Goal: Task Accomplishment & Management: Complete application form

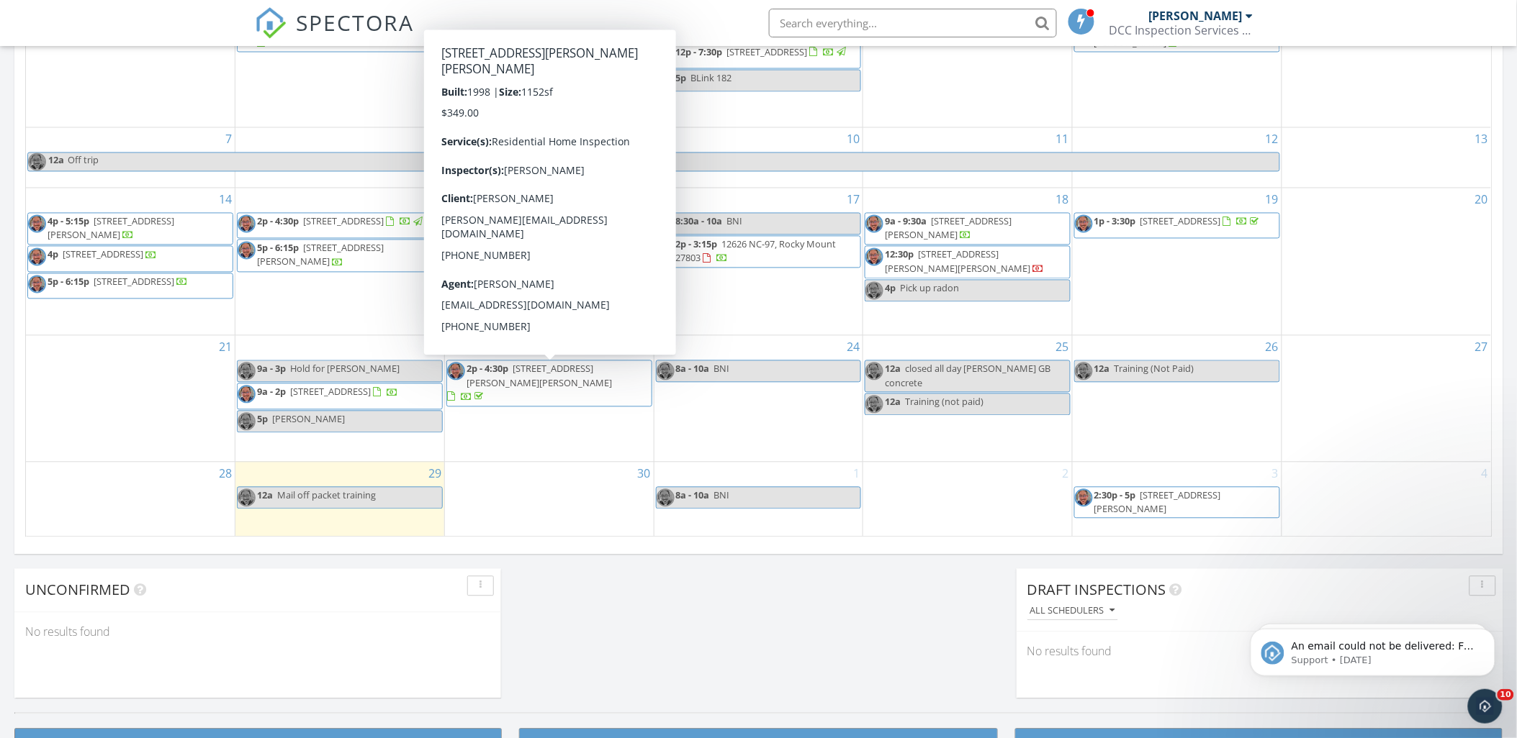
scroll to position [902, 0]
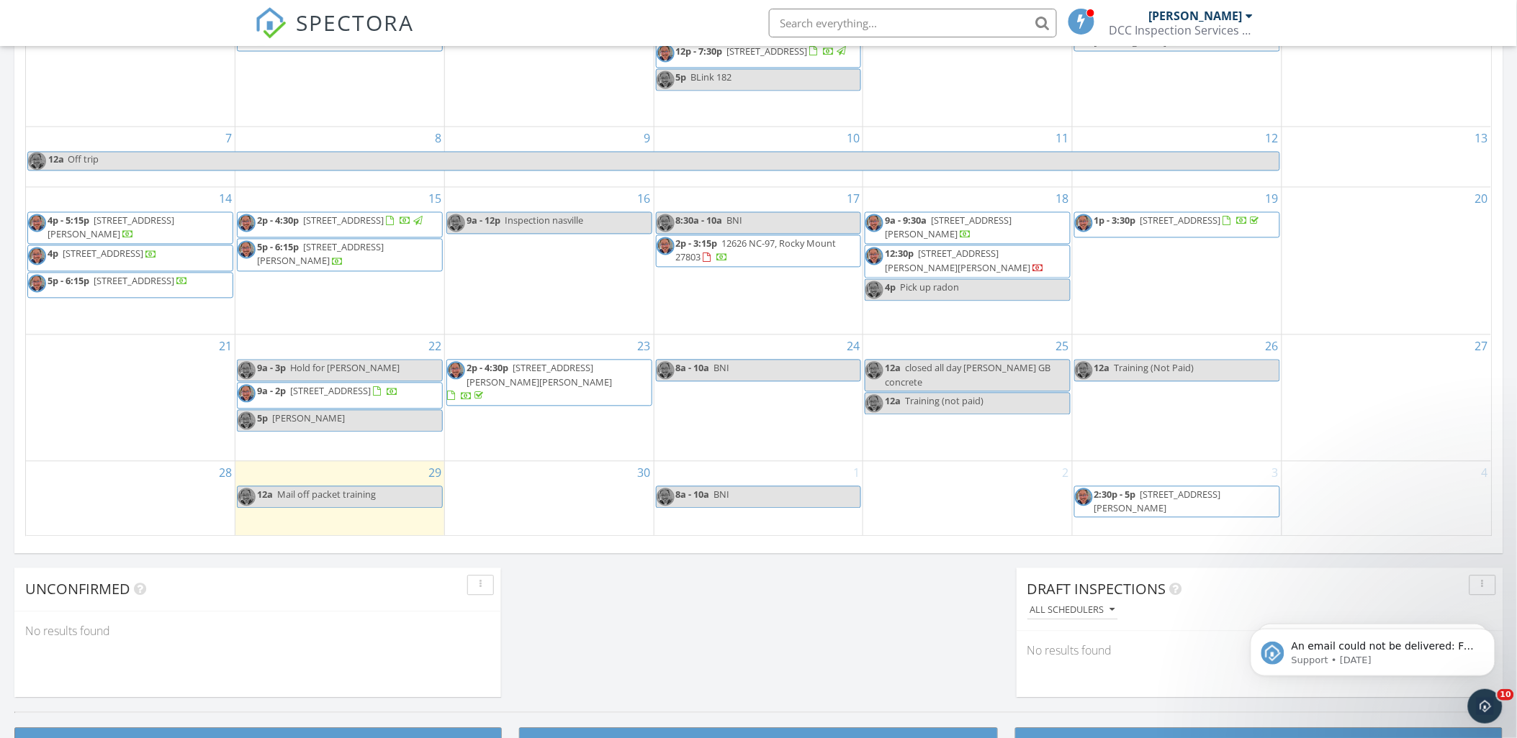
click at [588, 298] on div "16 9a - 12p Inspection nasville" at bounding box center [549, 261] width 209 height 147
click at [474, 432] on div "23 2p - 4:30p 2412 Winding Creek Dr SW, Wilson 27893" at bounding box center [549, 397] width 209 height 125
click at [983, 248] on span "206 Maumee Ct, Cary 27513" at bounding box center [957, 261] width 145 height 27
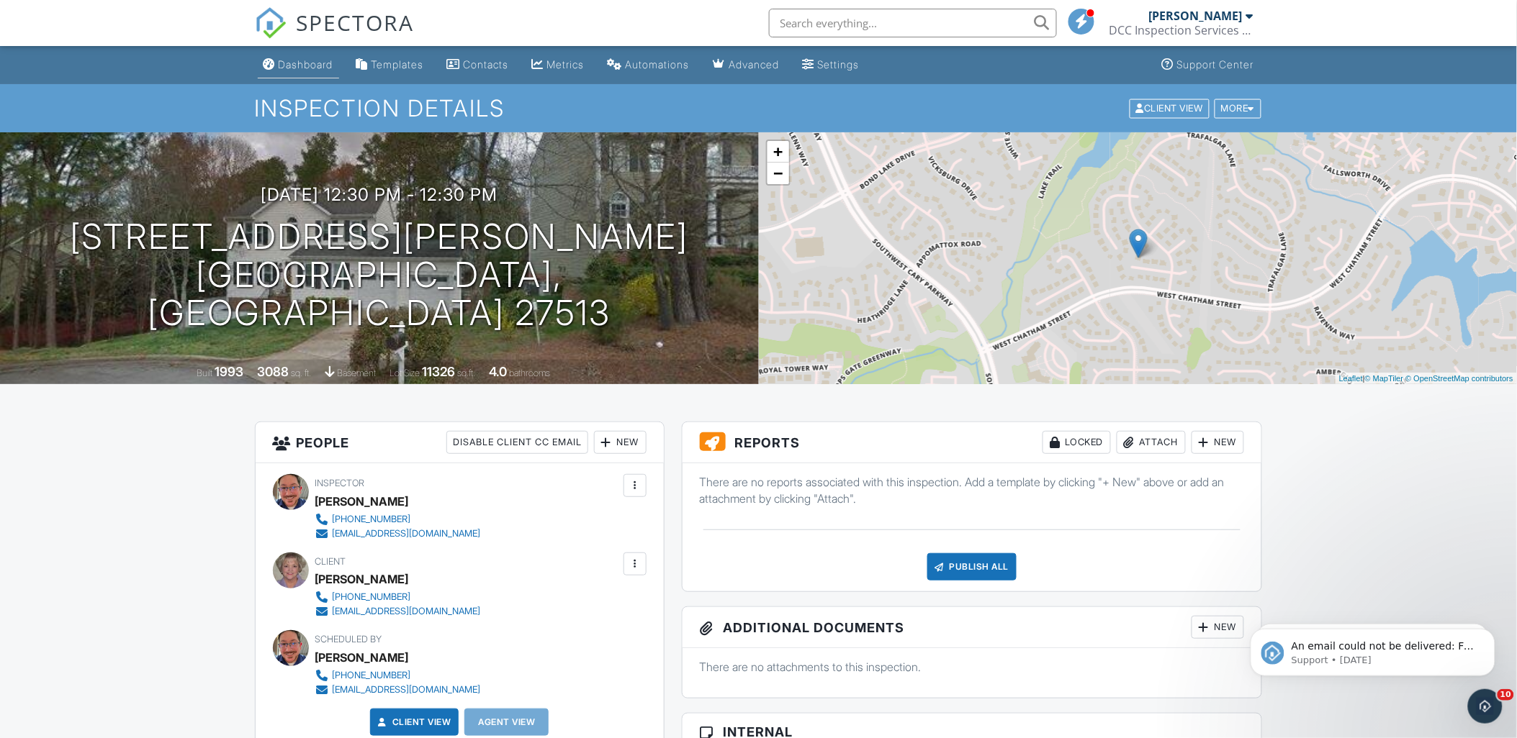
click at [315, 60] on div "Dashboard" at bounding box center [306, 64] width 55 height 12
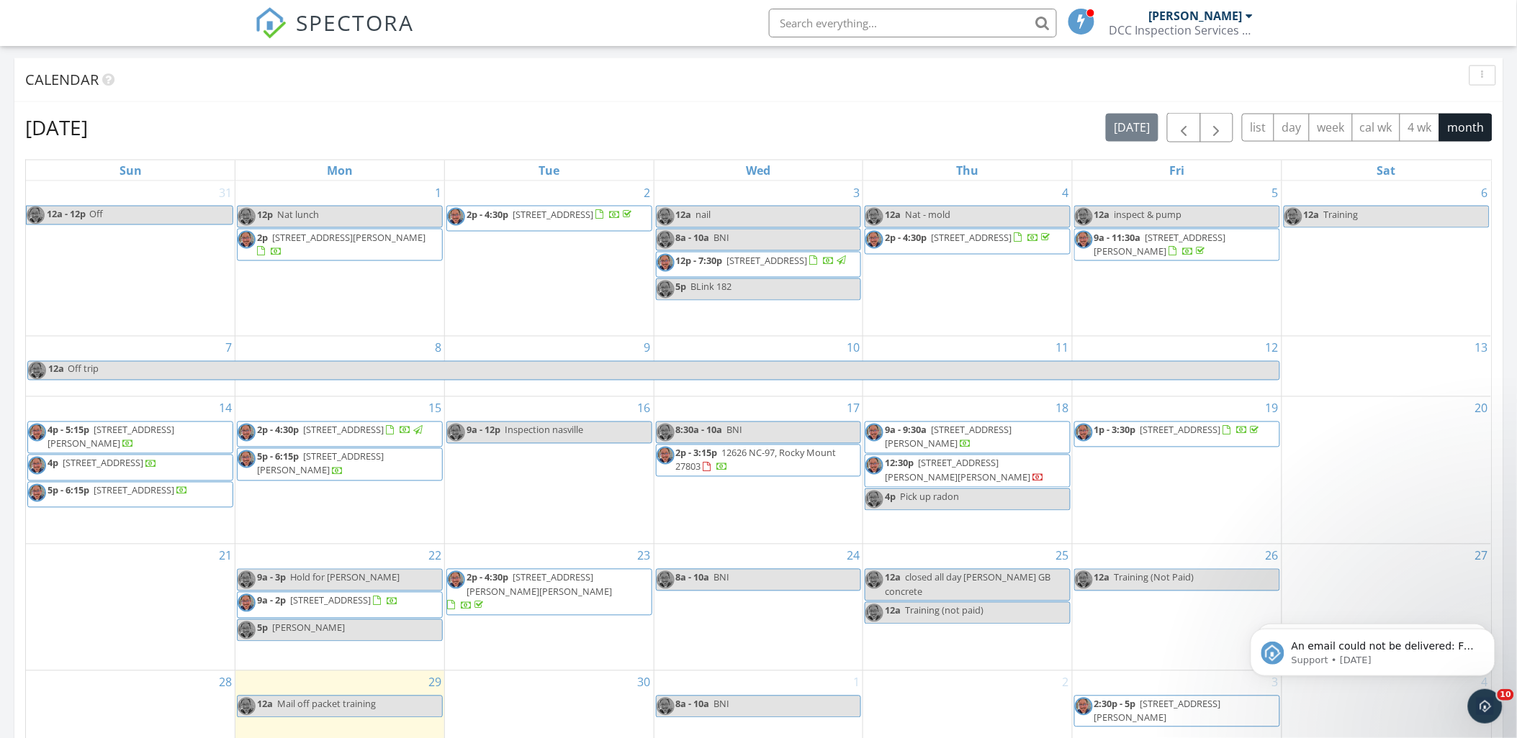
scroll to position [704, 0]
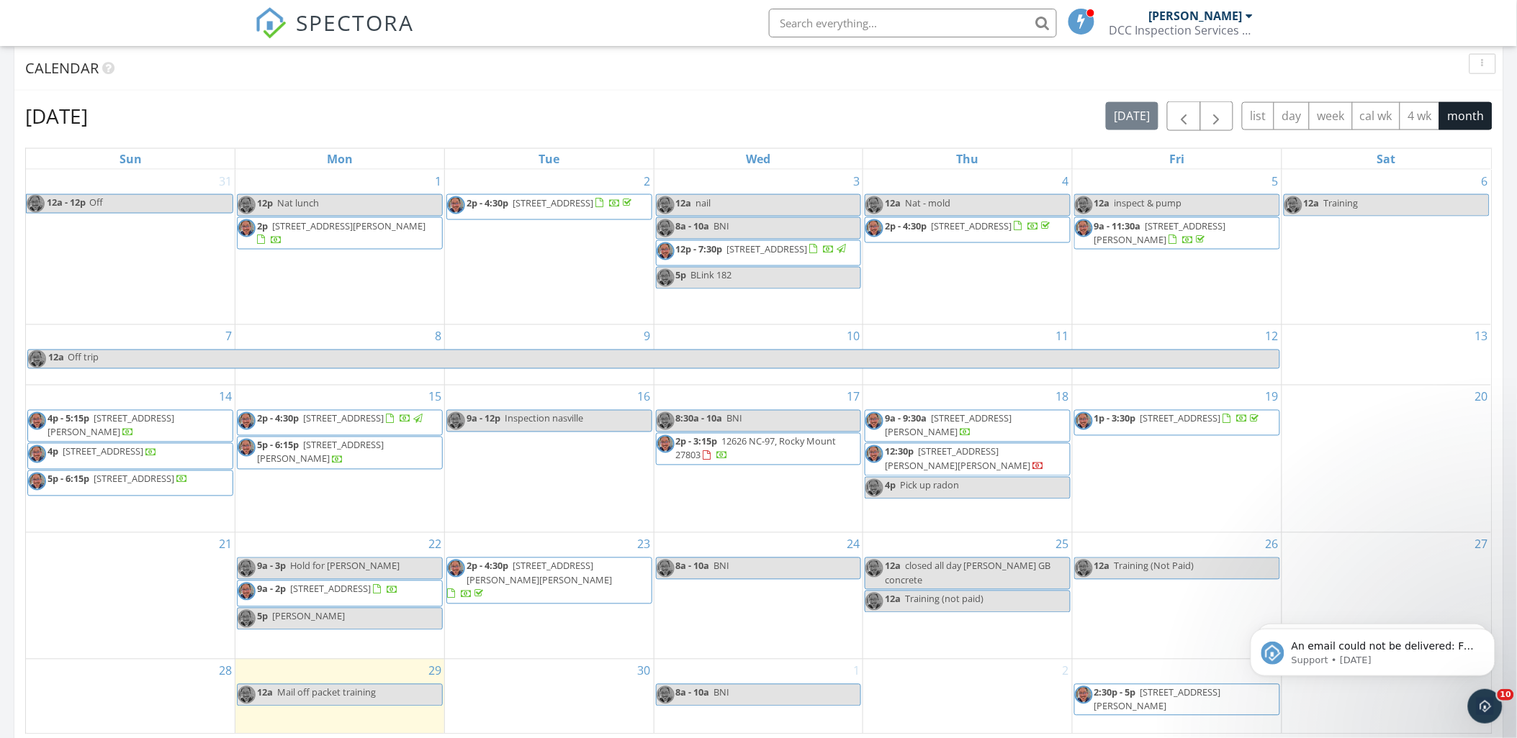
click at [1142, 425] on span "3289 Fire Tower Rd, Walstonburg 27888" at bounding box center [1180, 418] width 81 height 13
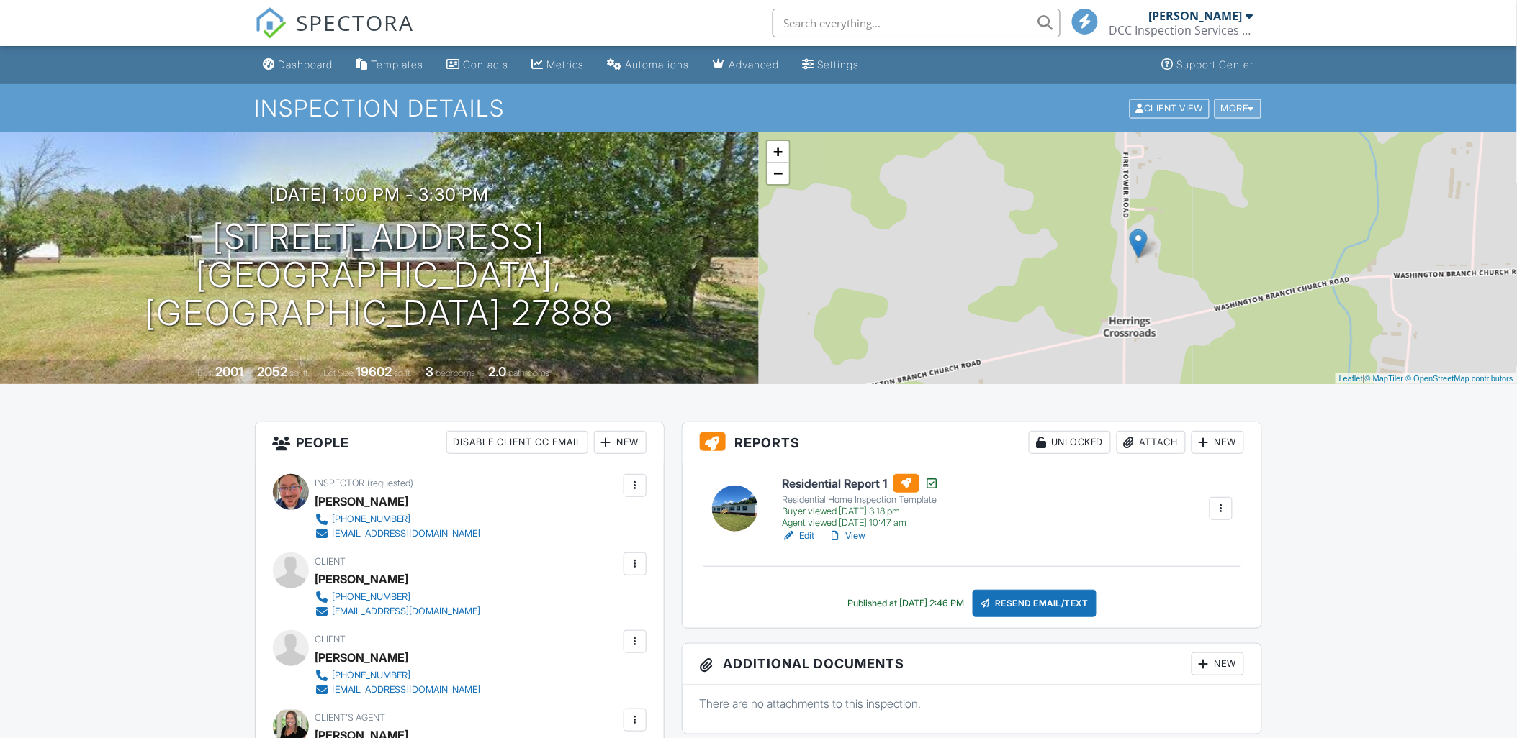
click at [1247, 114] on div "More" at bounding box center [1237, 108] width 47 height 19
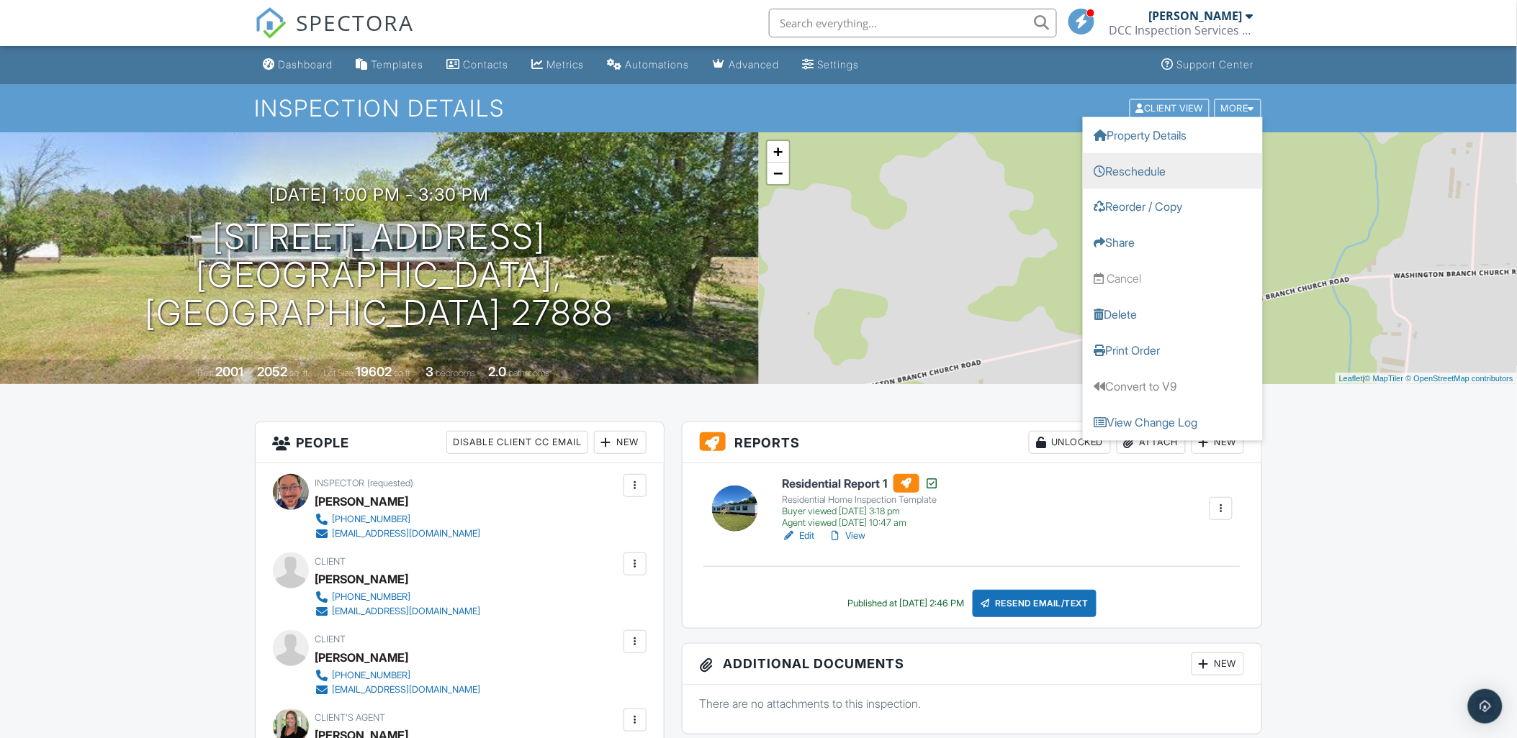
click at [1166, 171] on link "Reschedule" at bounding box center [1173, 171] width 180 height 36
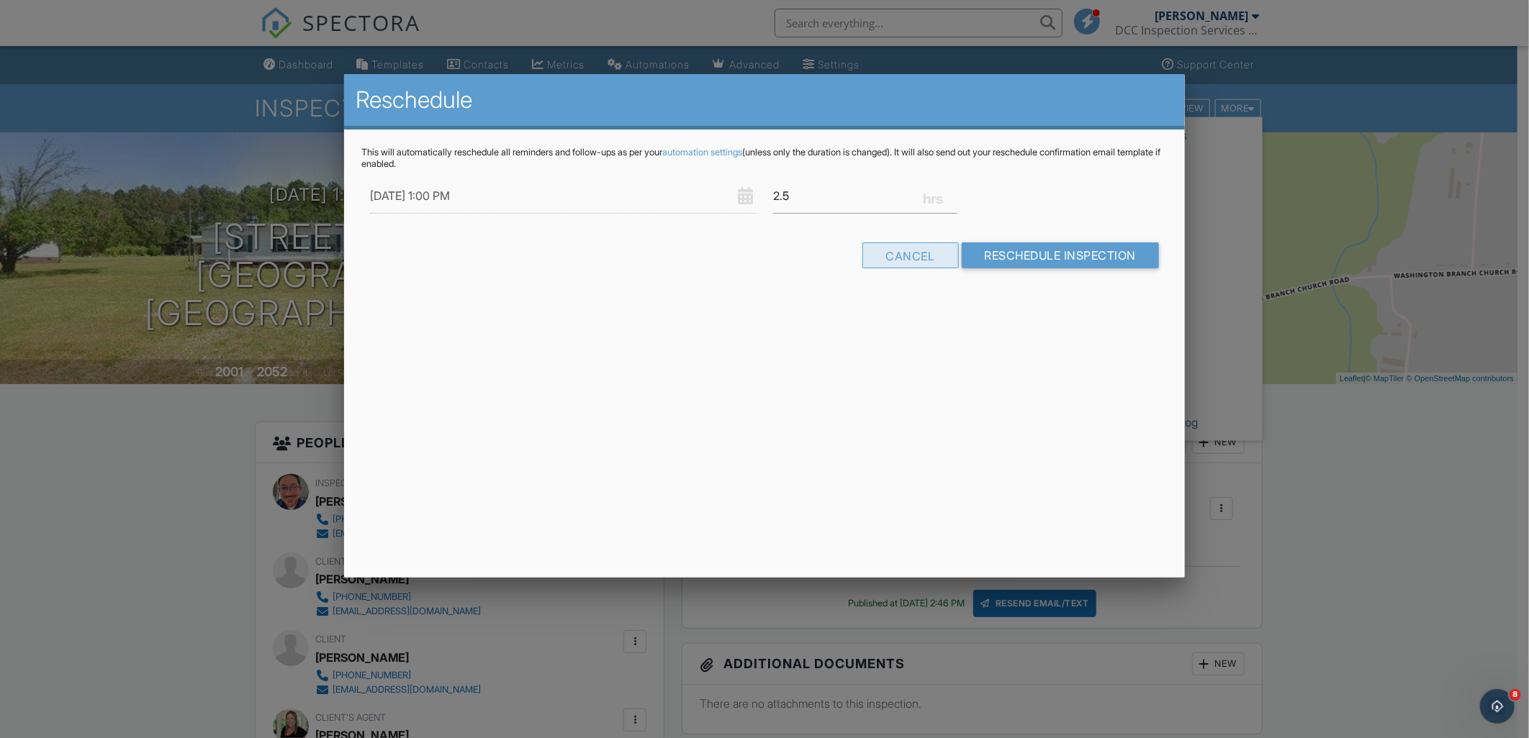
click at [925, 261] on div "Cancel" at bounding box center [910, 256] width 96 height 26
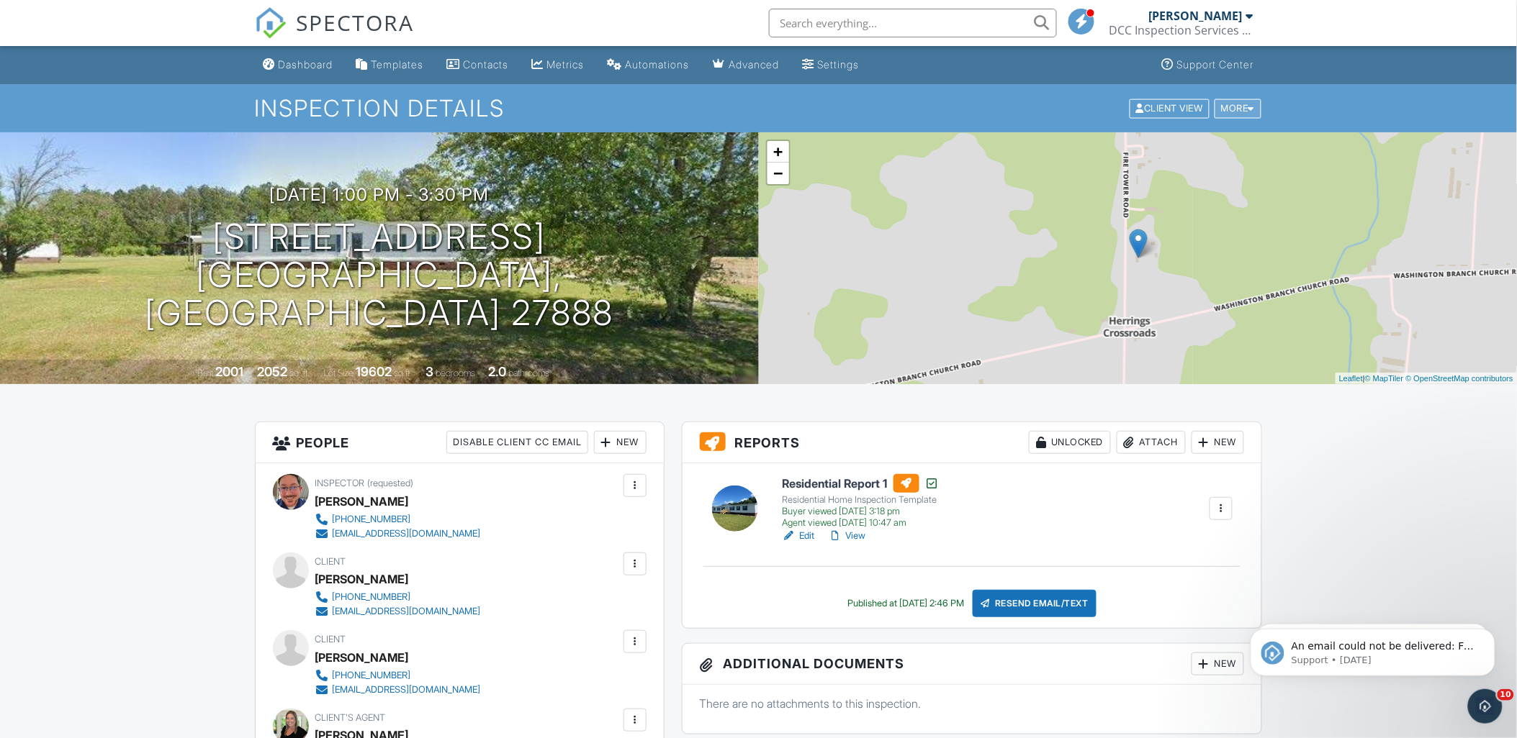
click at [1245, 117] on div "More" at bounding box center [1237, 108] width 47 height 19
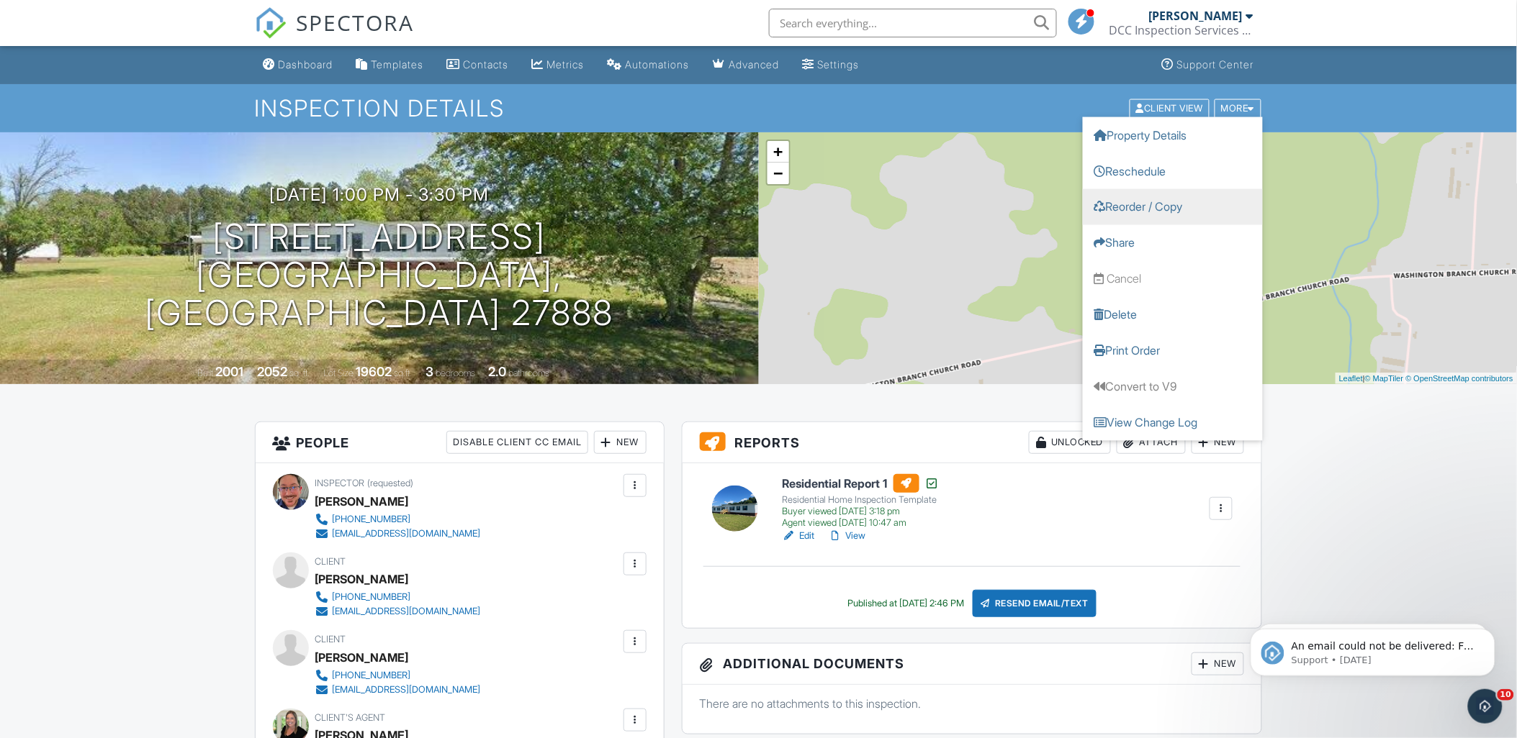
click at [1155, 211] on link "Reorder / Copy" at bounding box center [1173, 207] width 180 height 36
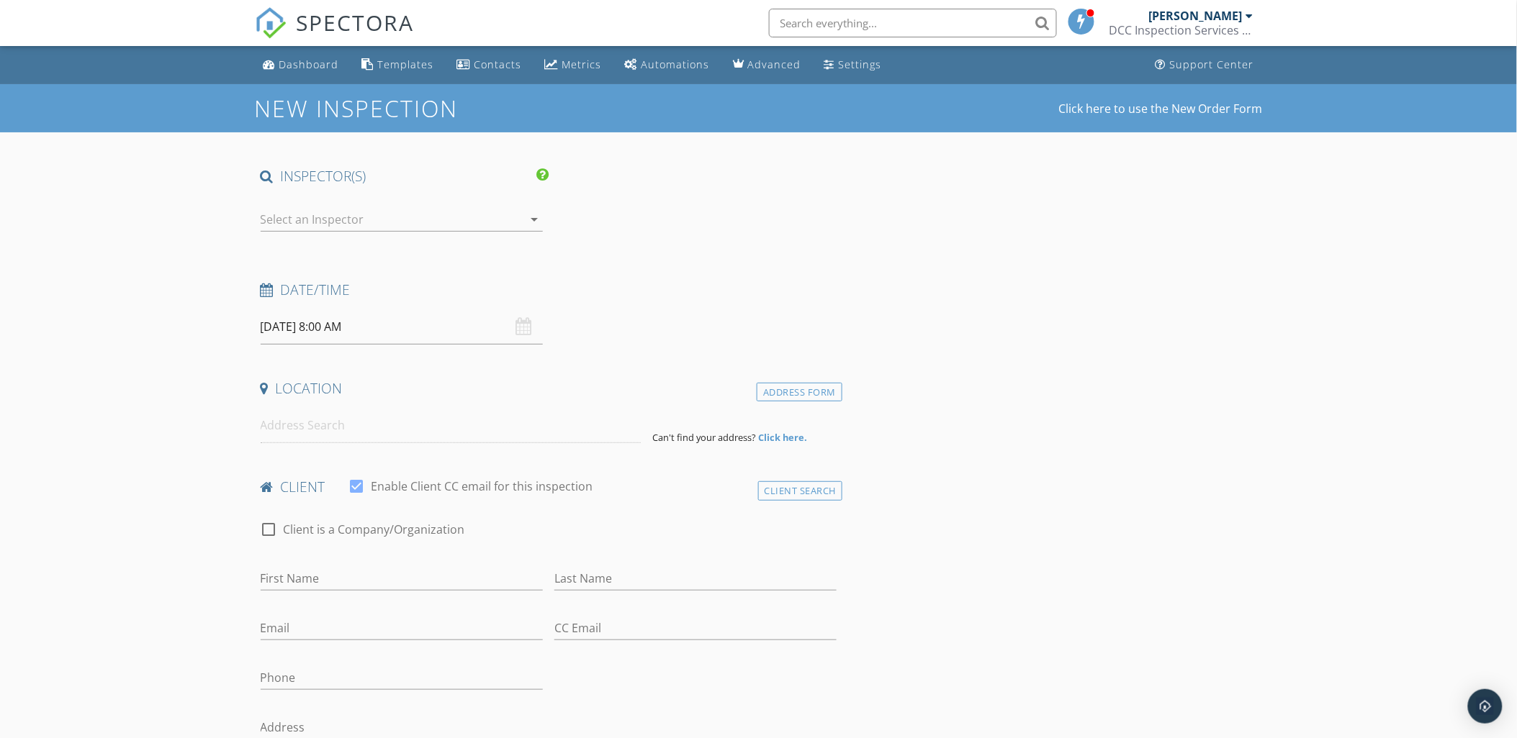
type input "Katelynn"
type input "[PERSON_NAME]"
type input "[EMAIL_ADDRESS][DOMAIN_NAME]"
type input "[PHONE_NUMBER]"
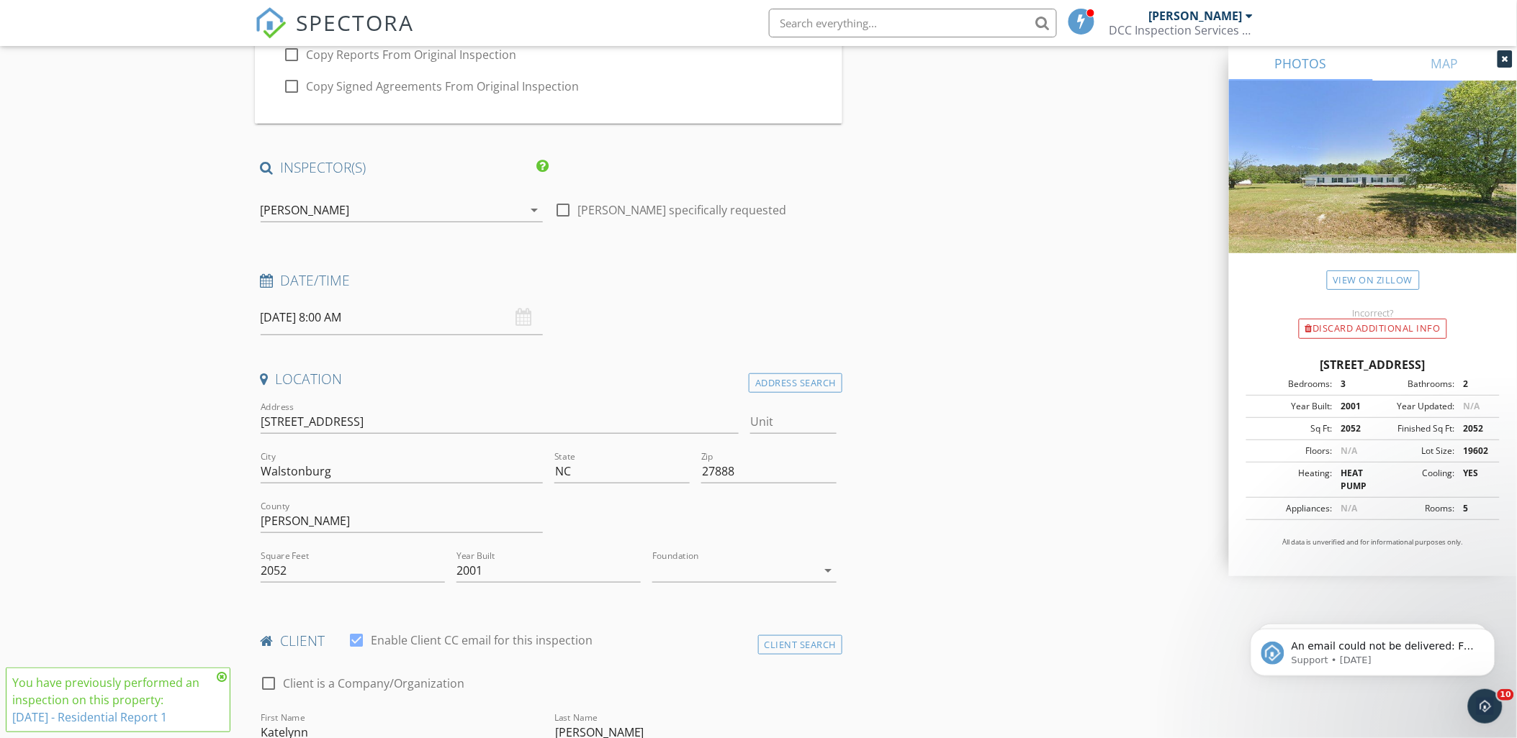
scroll to position [181, 0]
click at [384, 311] on input "09/30/2025 8:00 AM" at bounding box center [402, 312] width 282 height 35
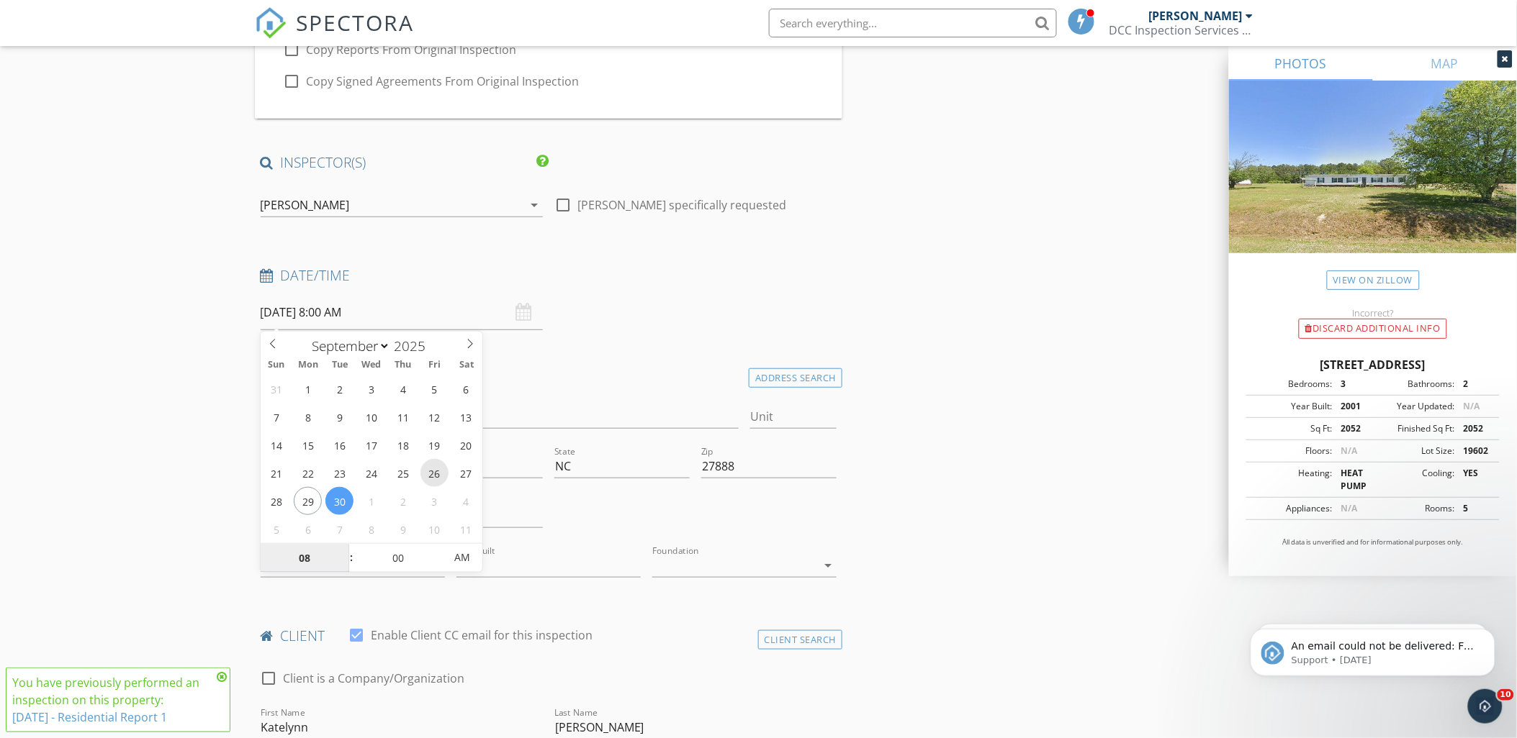
type input "[DATE] 8:00 AM"
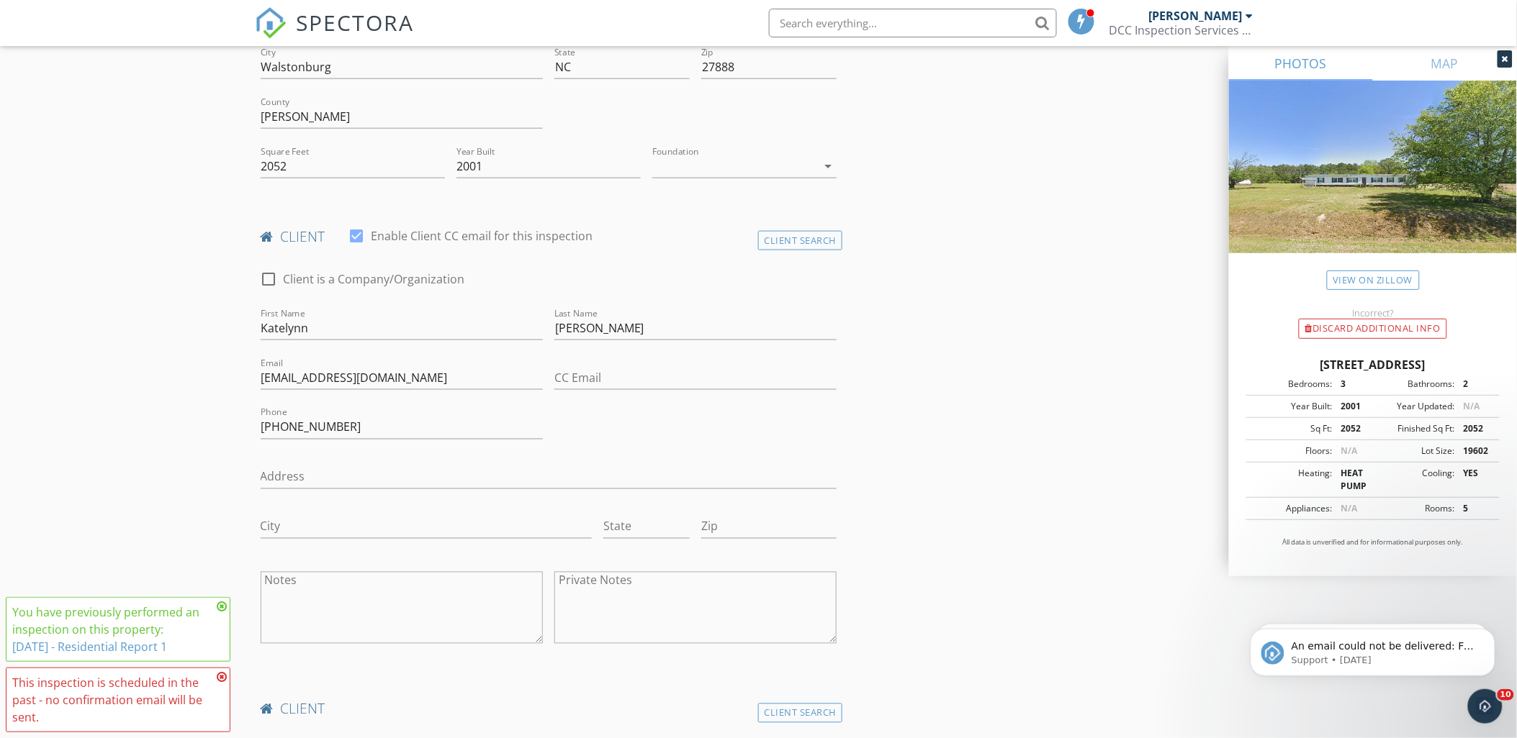
scroll to position [582, 0]
click at [220, 605] on icon at bounding box center [222, 607] width 10 height 12
click at [221, 677] on icon at bounding box center [222, 678] width 10 height 12
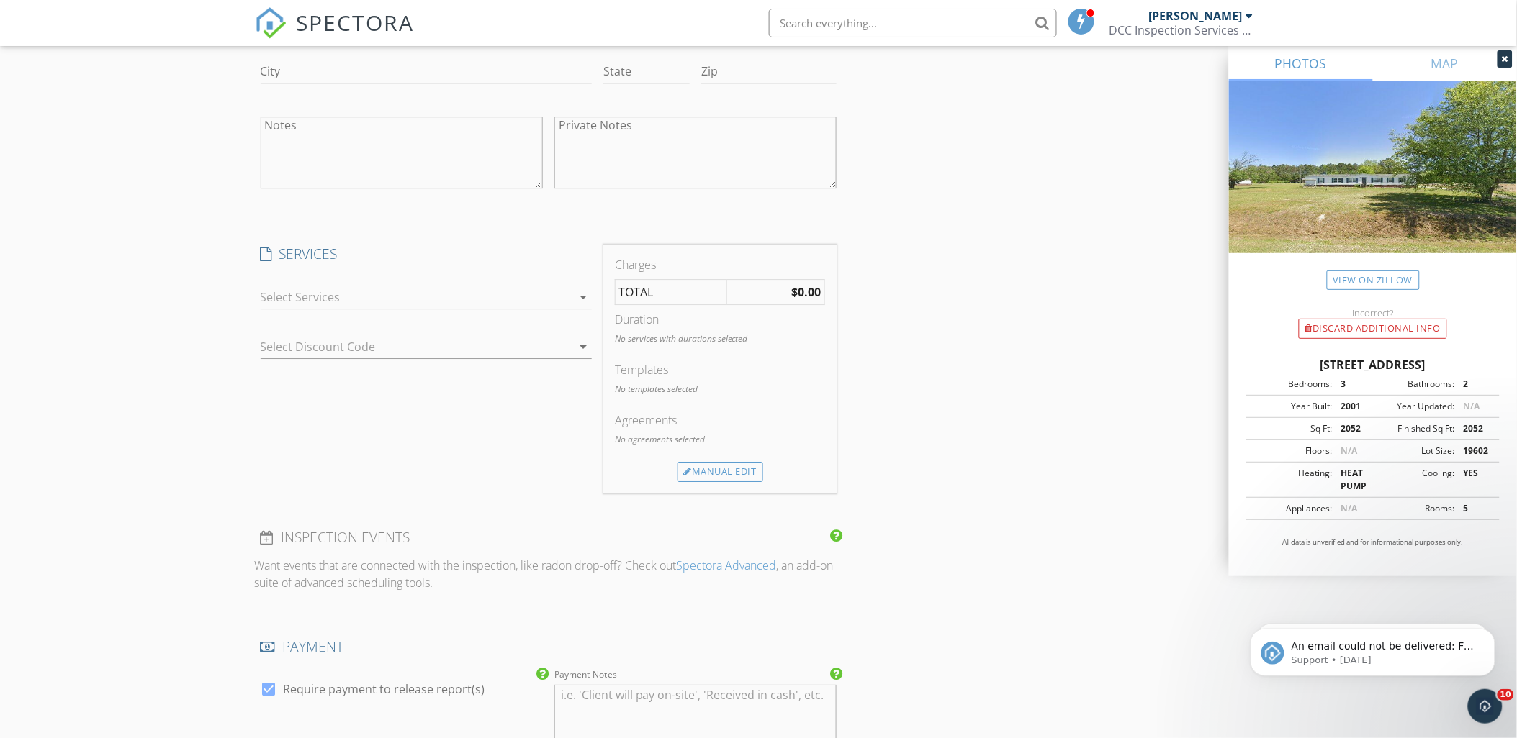
scroll to position [1510, 0]
click at [584, 296] on icon "arrow_drop_down" at bounding box center [582, 296] width 17 height 17
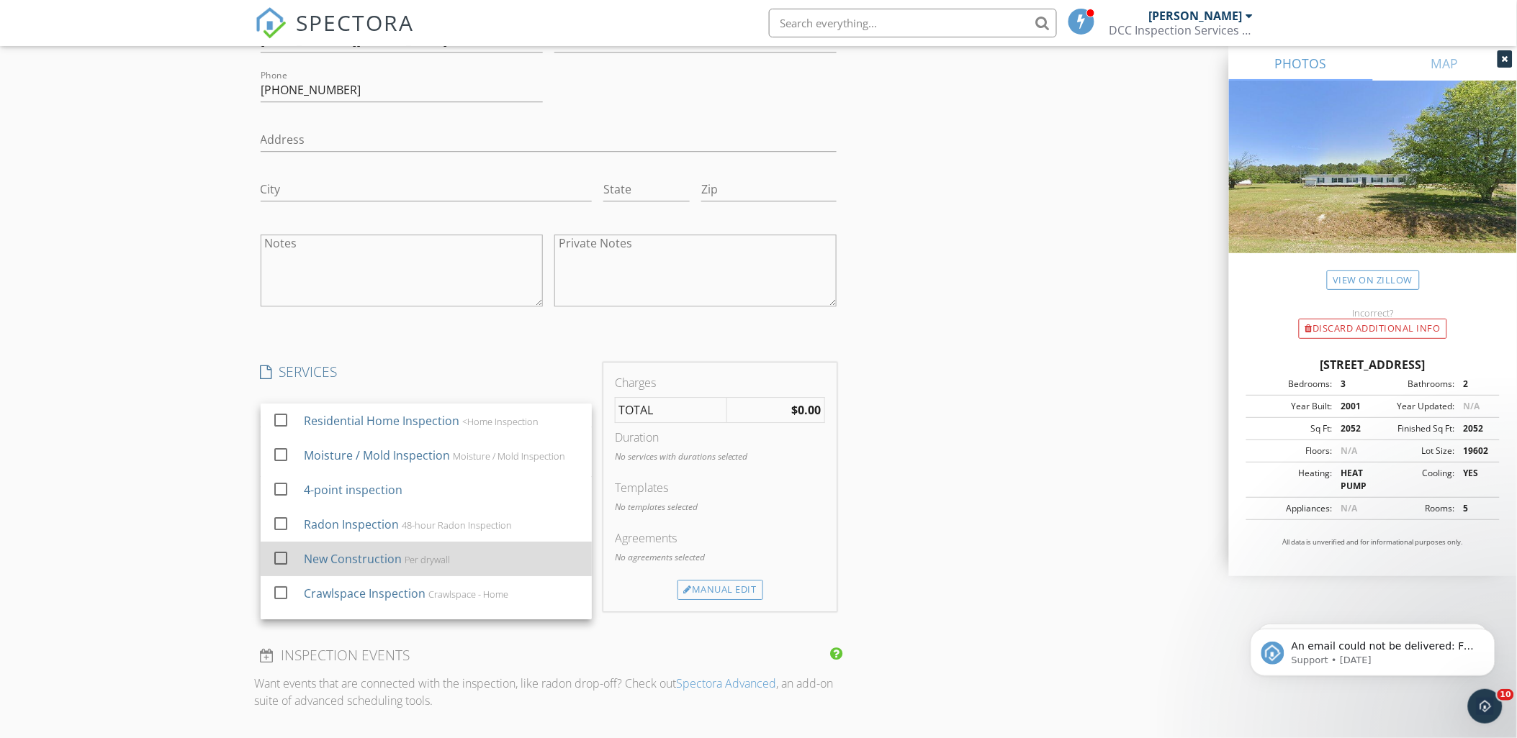
scroll to position [1386, 0]
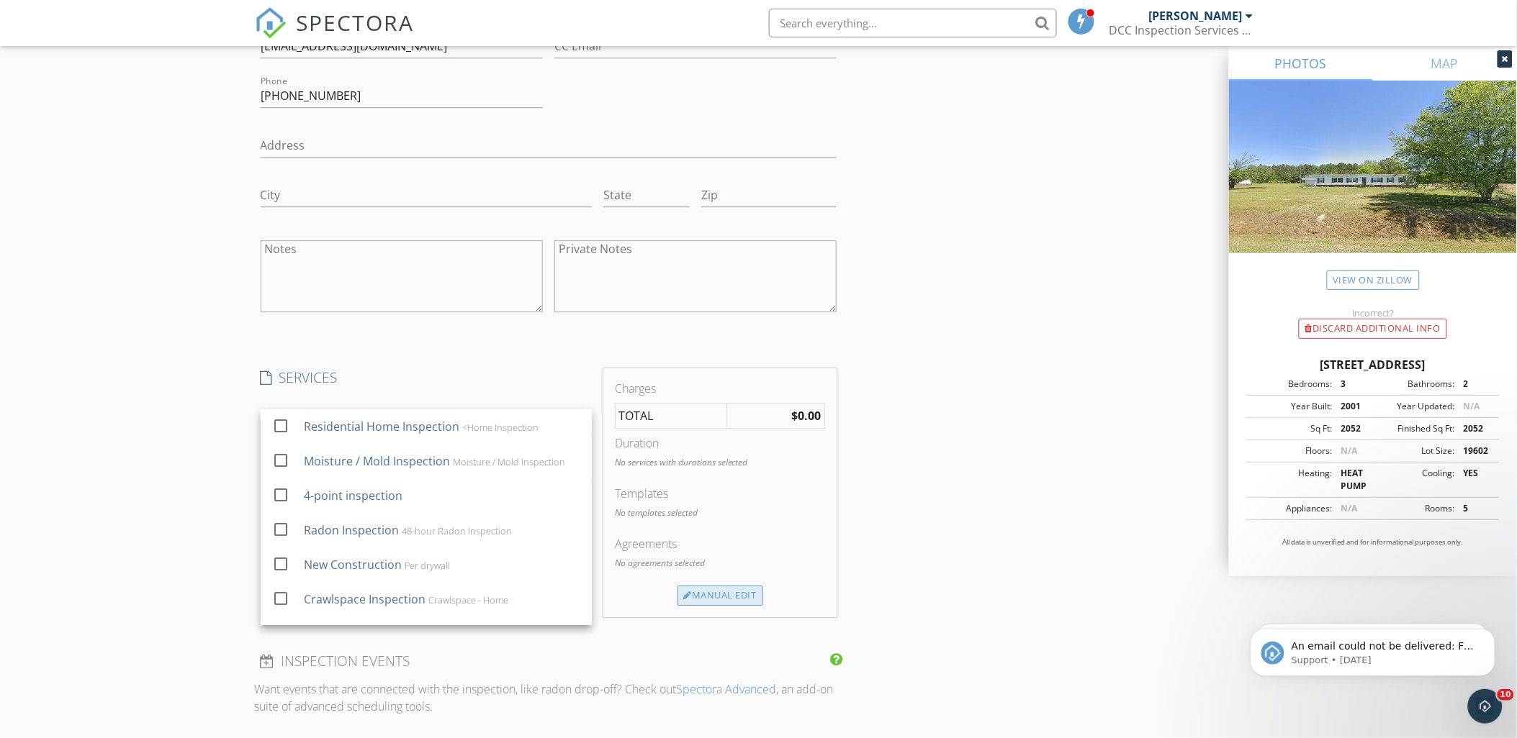
click at [700, 587] on div "Manual Edit" at bounding box center [720, 596] width 86 height 20
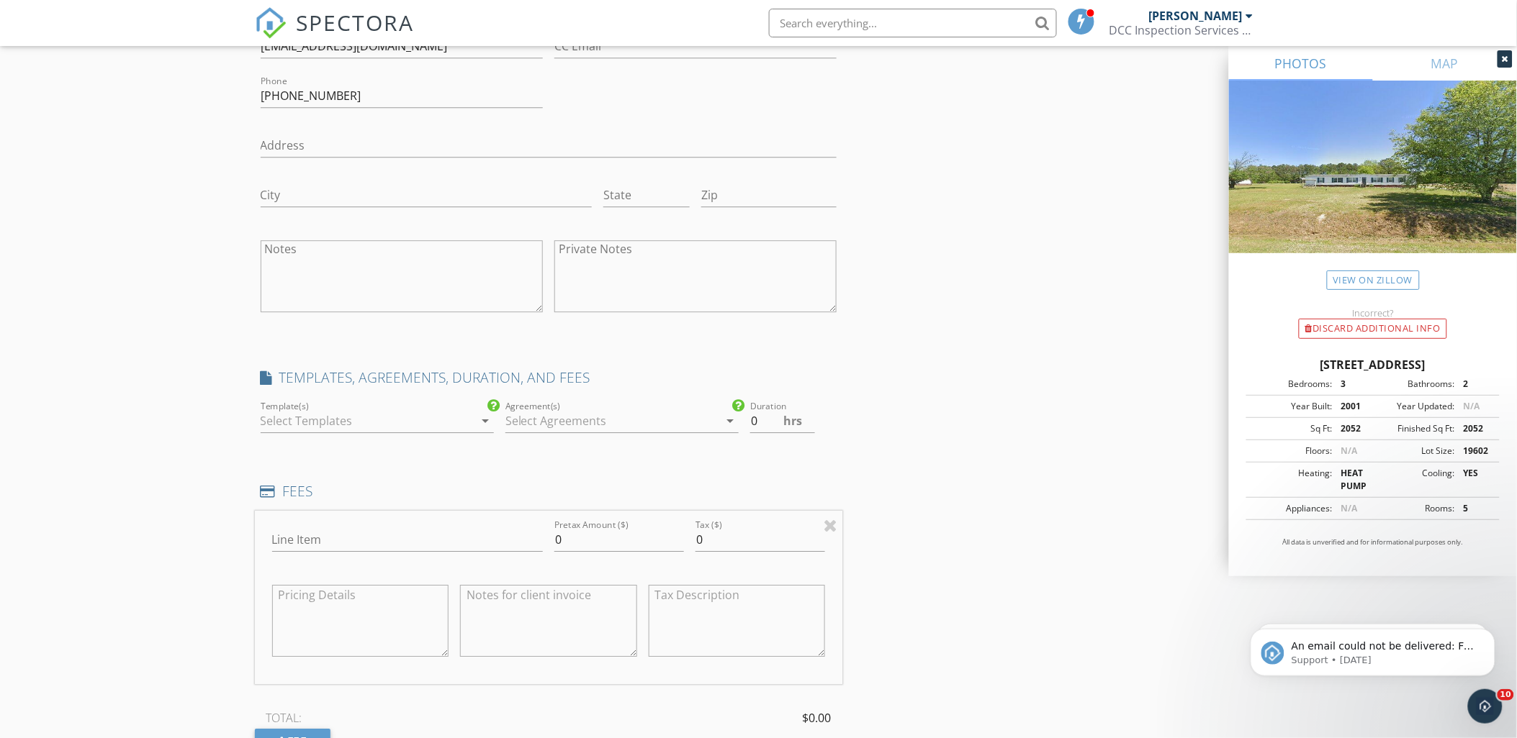
click at [285, 425] on div at bounding box center [367, 421] width 213 height 23
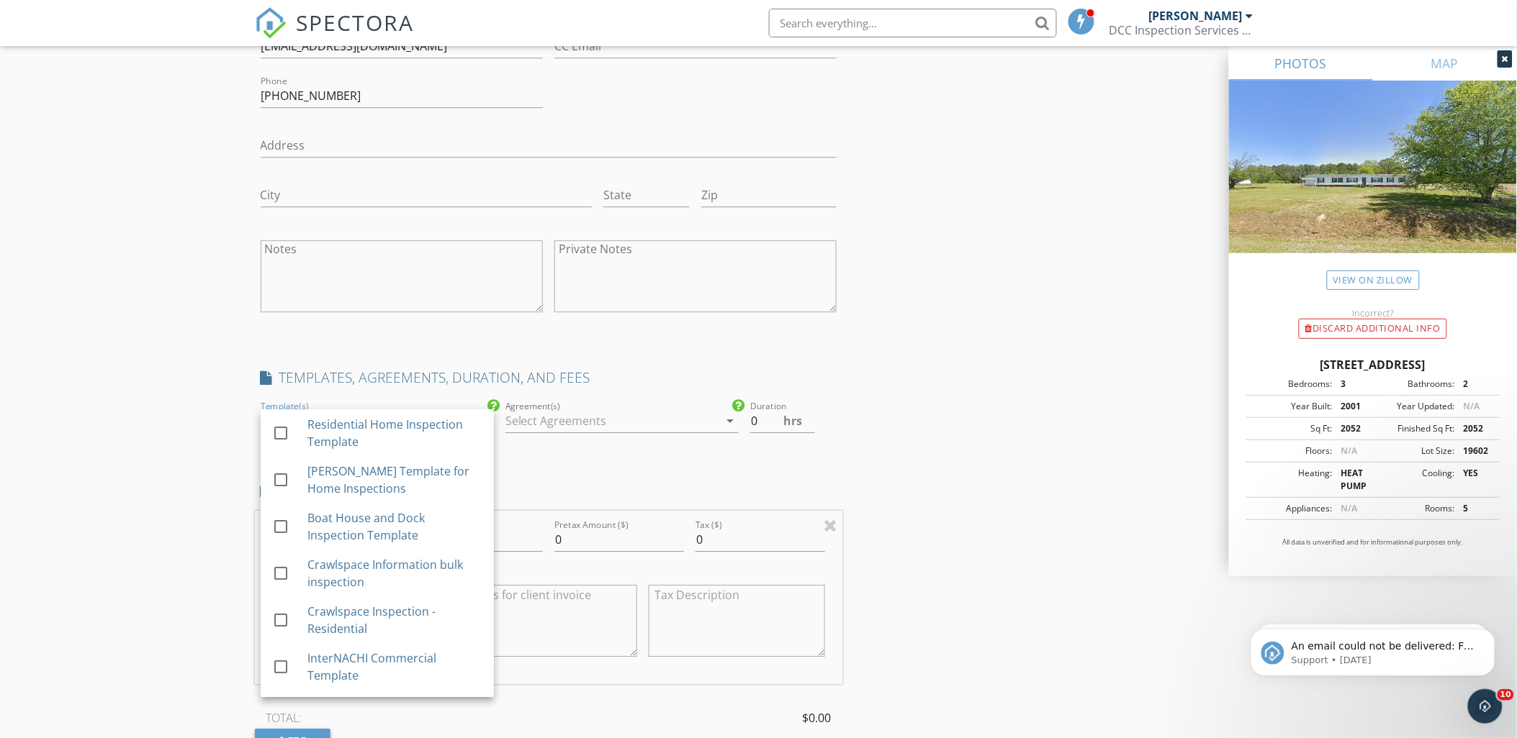
click at [74, 529] on div "New Inspection Click here to use the New Order Form Reorder / Copy check_box_ou…" at bounding box center [758, 493] width 1517 height 3588
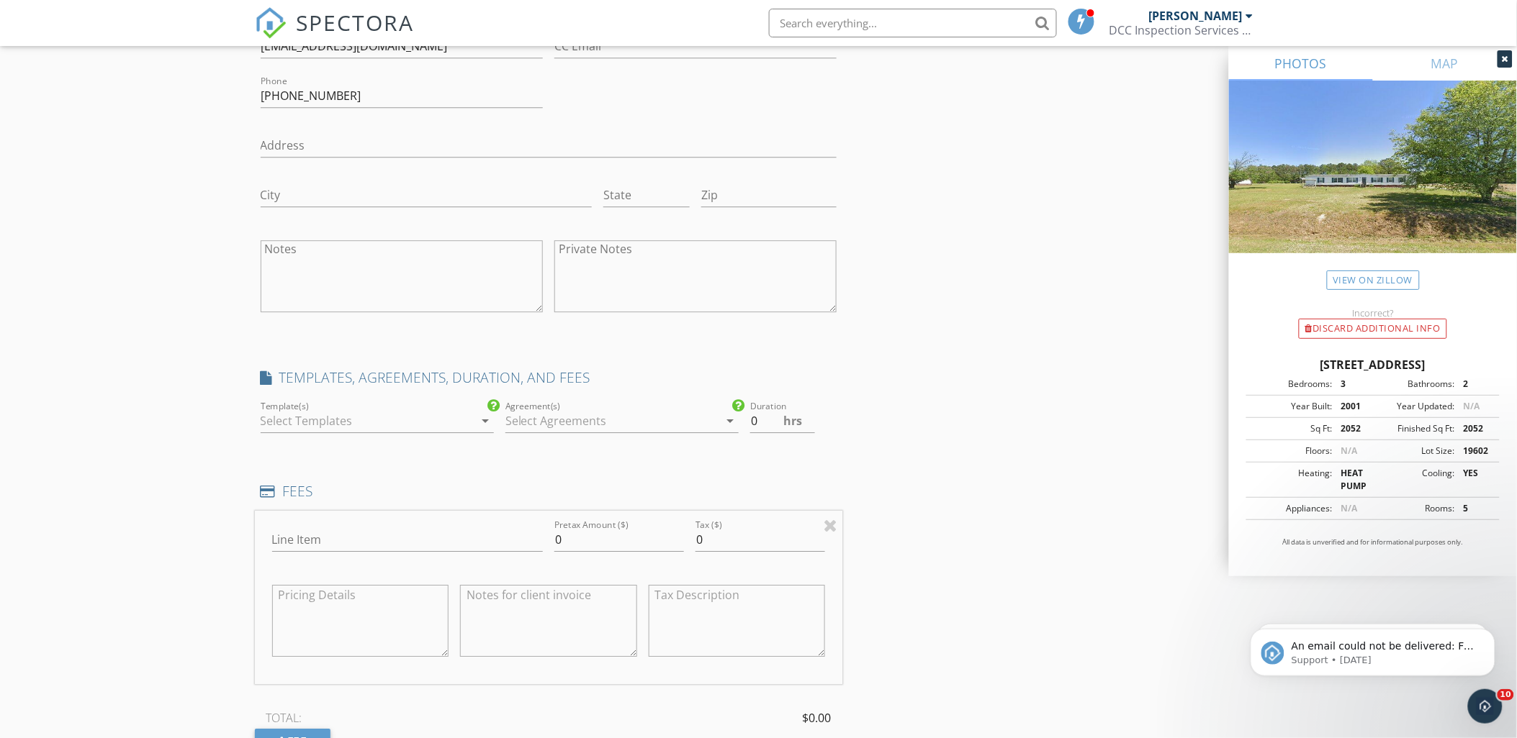
click at [325, 425] on div at bounding box center [367, 421] width 213 height 23
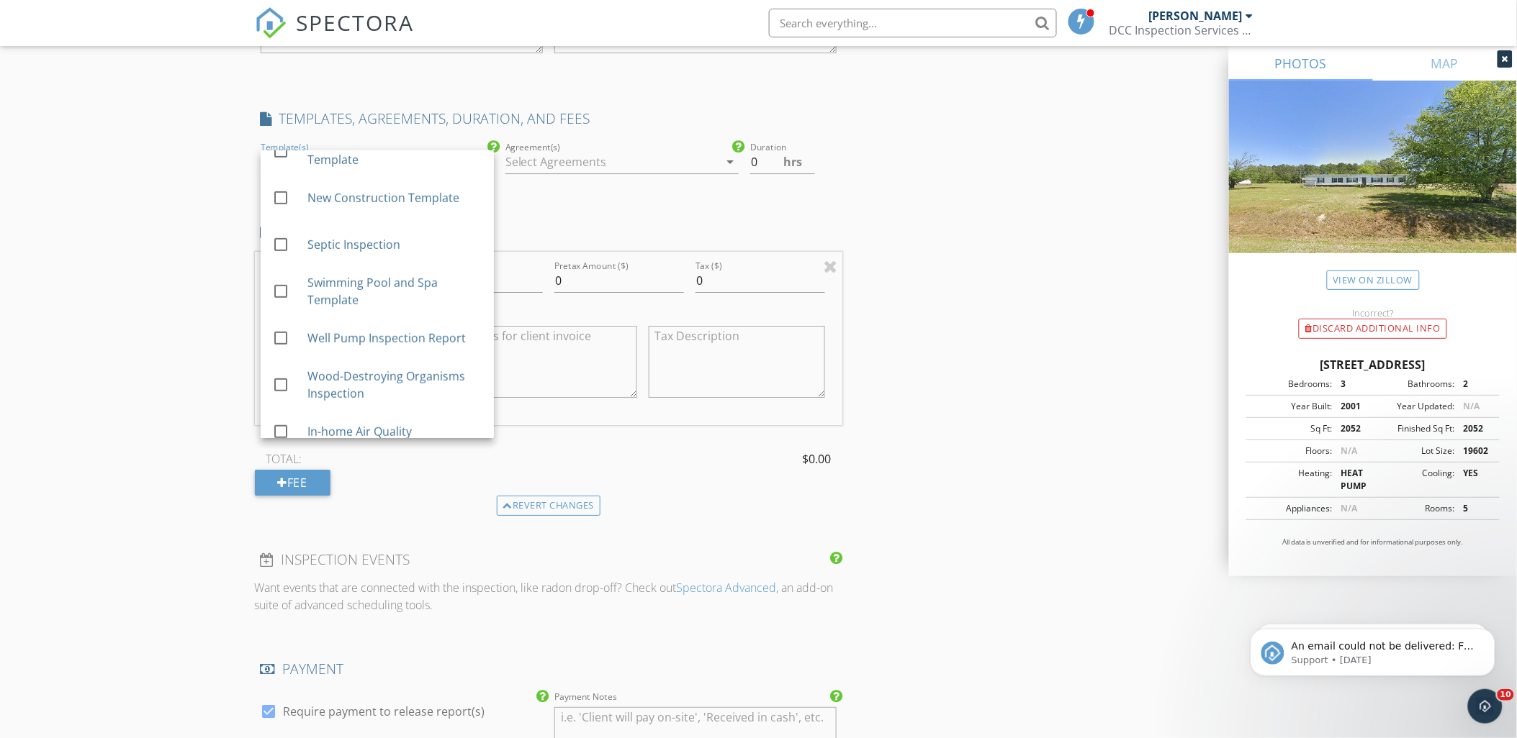
scroll to position [256, 0]
click at [282, 246] on div at bounding box center [280, 245] width 24 height 24
click at [174, 258] on div "New Inspection Click here to use the New Order Form Reorder / Copy check_box_ou…" at bounding box center [758, 234] width 1517 height 3588
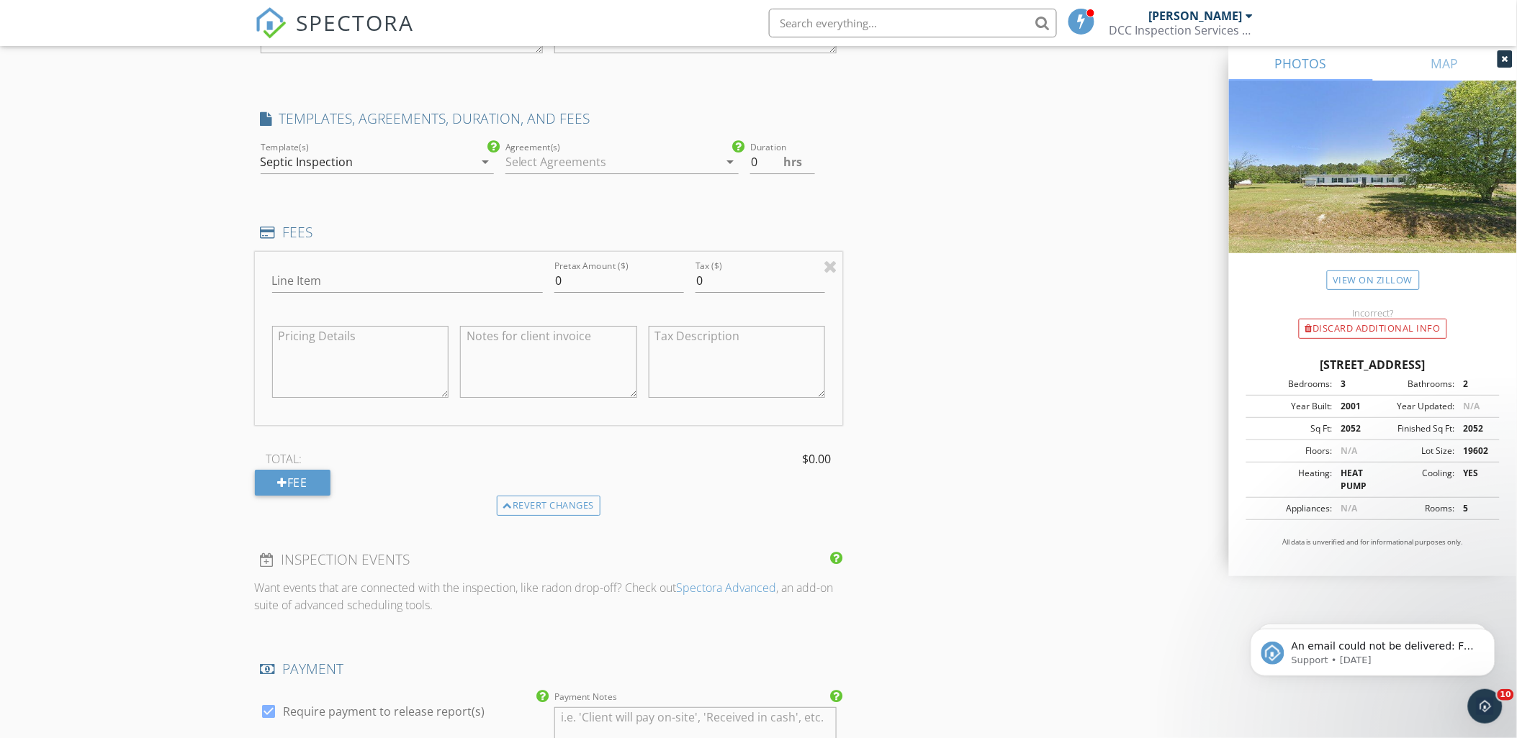
click at [569, 161] on div at bounding box center [611, 161] width 213 height 23
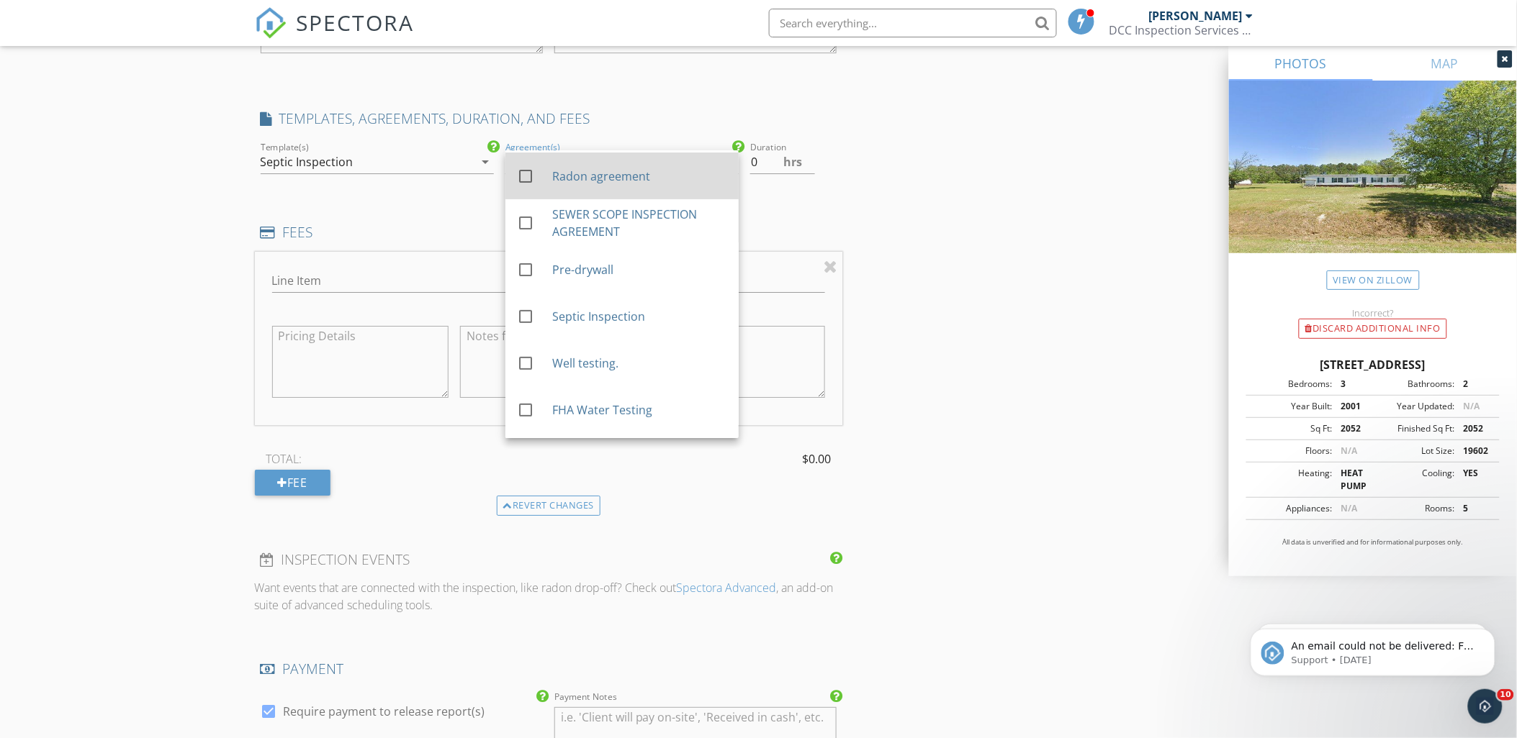
scroll to position [92, 0]
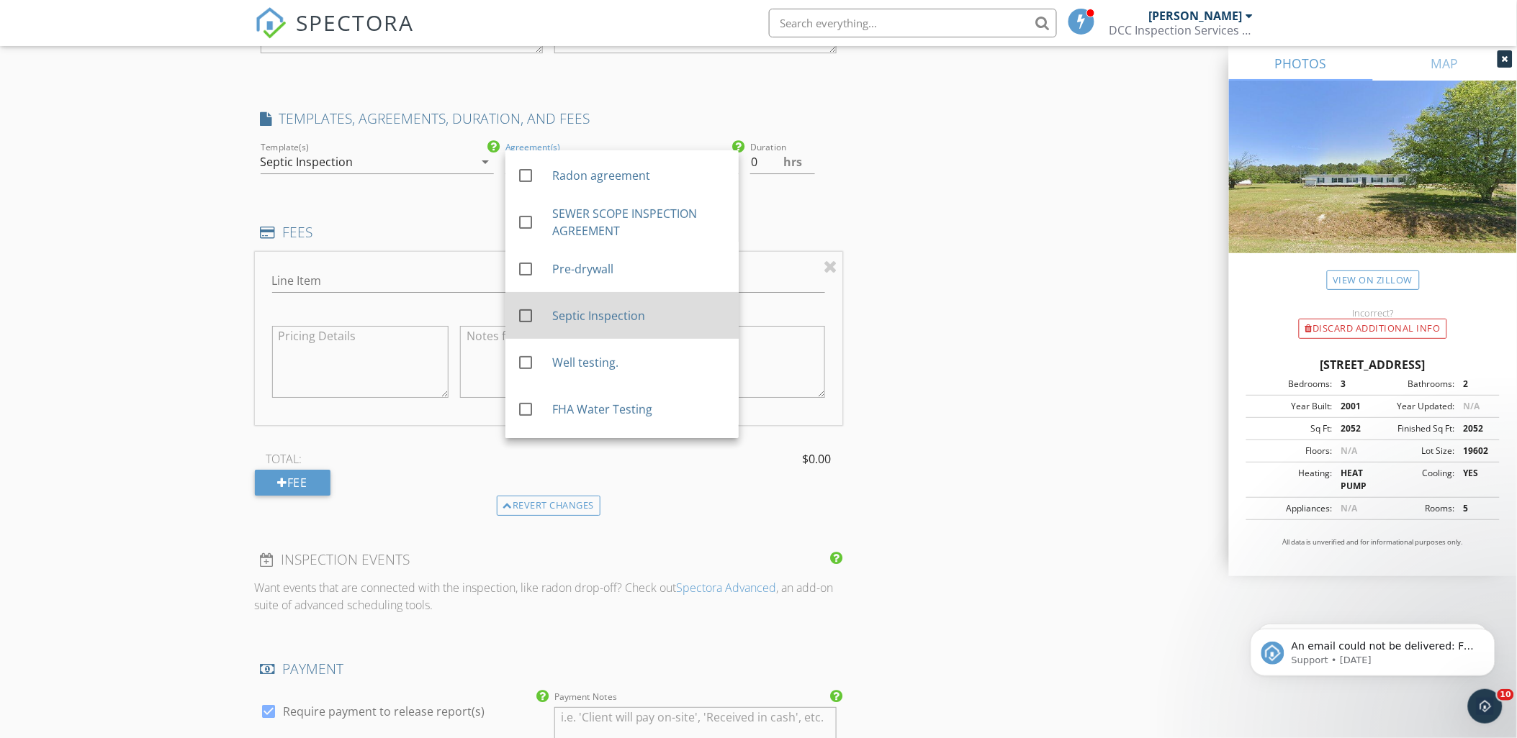
click at [533, 312] on div at bounding box center [525, 316] width 24 height 24
click at [144, 327] on div "New Inspection Click here to use the New Order Form Reorder / Copy check_box_ou…" at bounding box center [758, 234] width 1517 height 3588
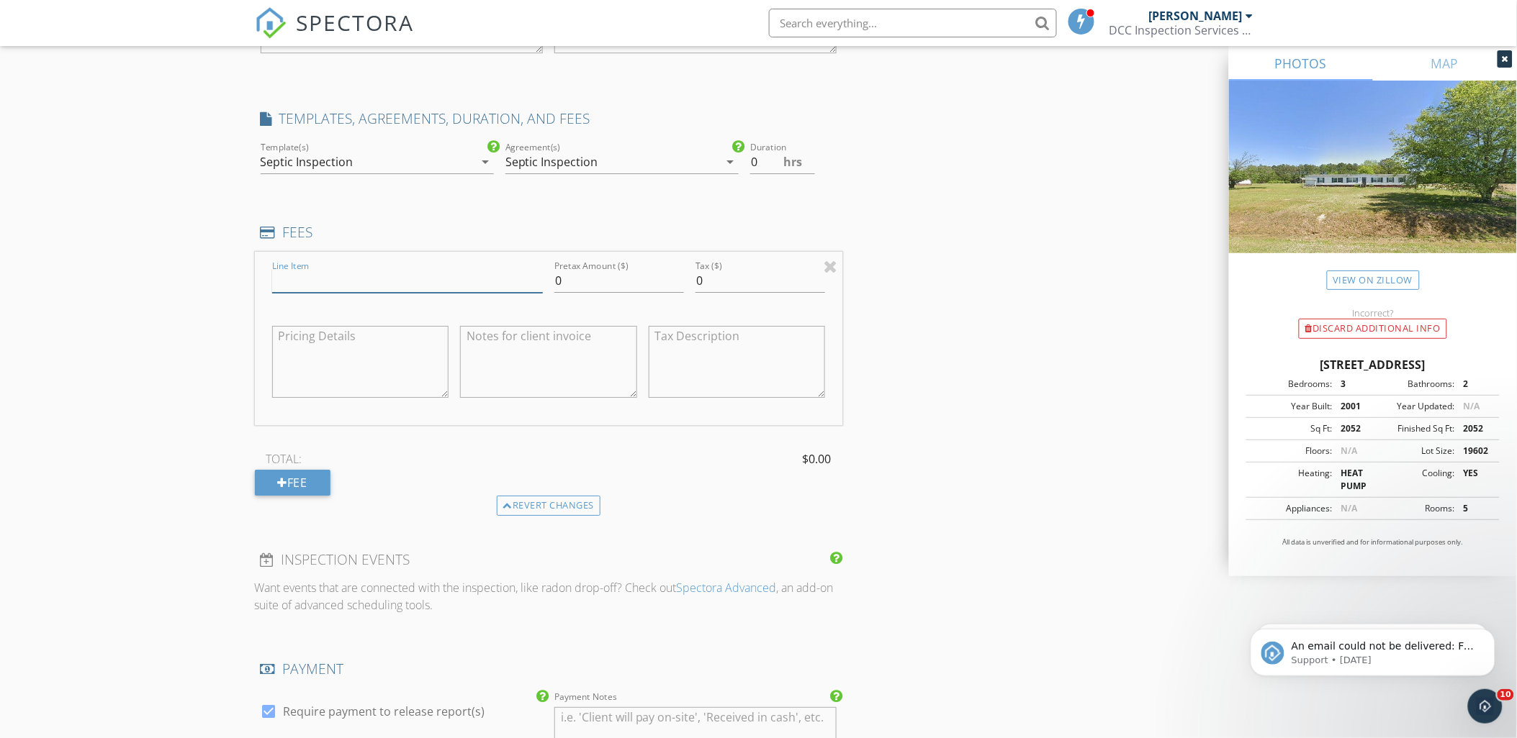
click at [348, 282] on input "Line Item" at bounding box center [407, 281] width 271 height 24
type input "350.00"
click at [609, 270] on input "0" at bounding box center [619, 281] width 130 height 24
type input "350.00"
click at [341, 274] on input "350.00" at bounding box center [407, 281] width 271 height 24
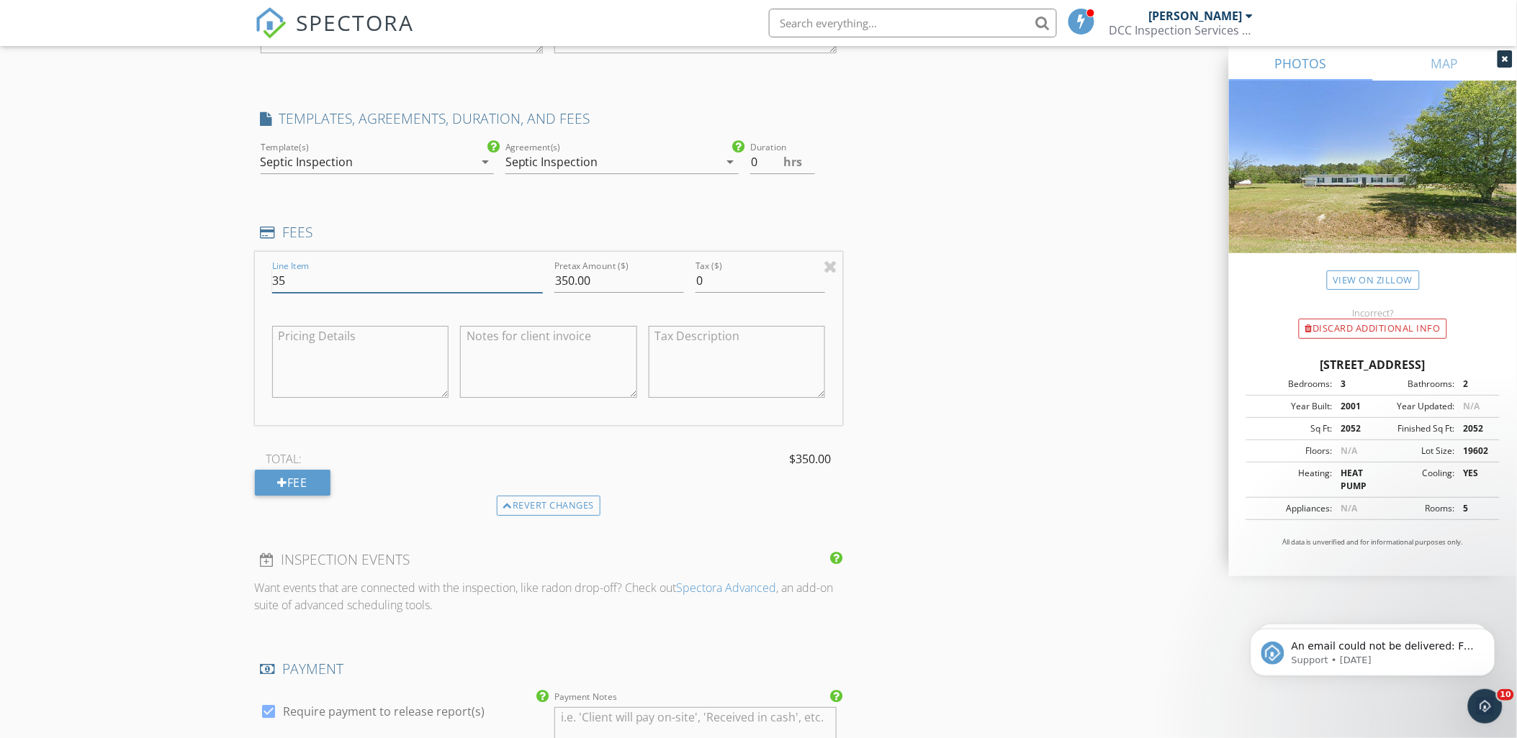
type input "3"
click at [298, 351] on textarea at bounding box center [360, 362] width 177 height 72
click at [283, 335] on textarea at bounding box center [360, 362] width 177 height 72
click at [363, 276] on input "Spetic Inspection" at bounding box center [407, 281] width 271 height 24
type input "Septic Inspection"
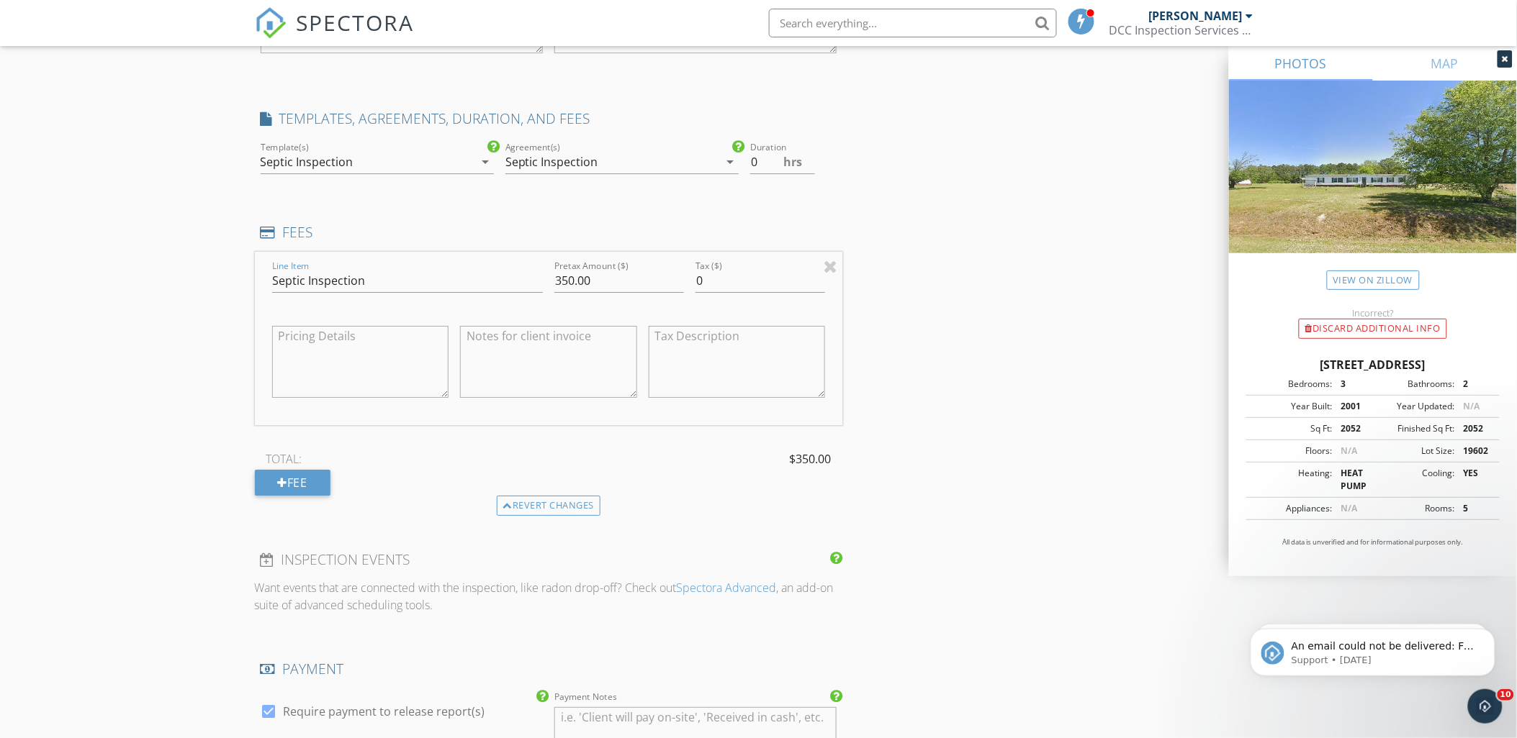
click at [288, 341] on textarea at bounding box center [360, 362] width 177 height 72
click at [510, 344] on textarea at bounding box center [548, 362] width 177 height 72
click at [343, 364] on textarea "Point of Sale Septic Inspection" at bounding box center [360, 362] width 177 height 72
click at [310, 356] on textarea "Point of Sale Septic Inspection" at bounding box center [360, 362] width 177 height 72
click at [435, 341] on textarea "Point of Sale Septic Inspection" at bounding box center [360, 362] width 177 height 72
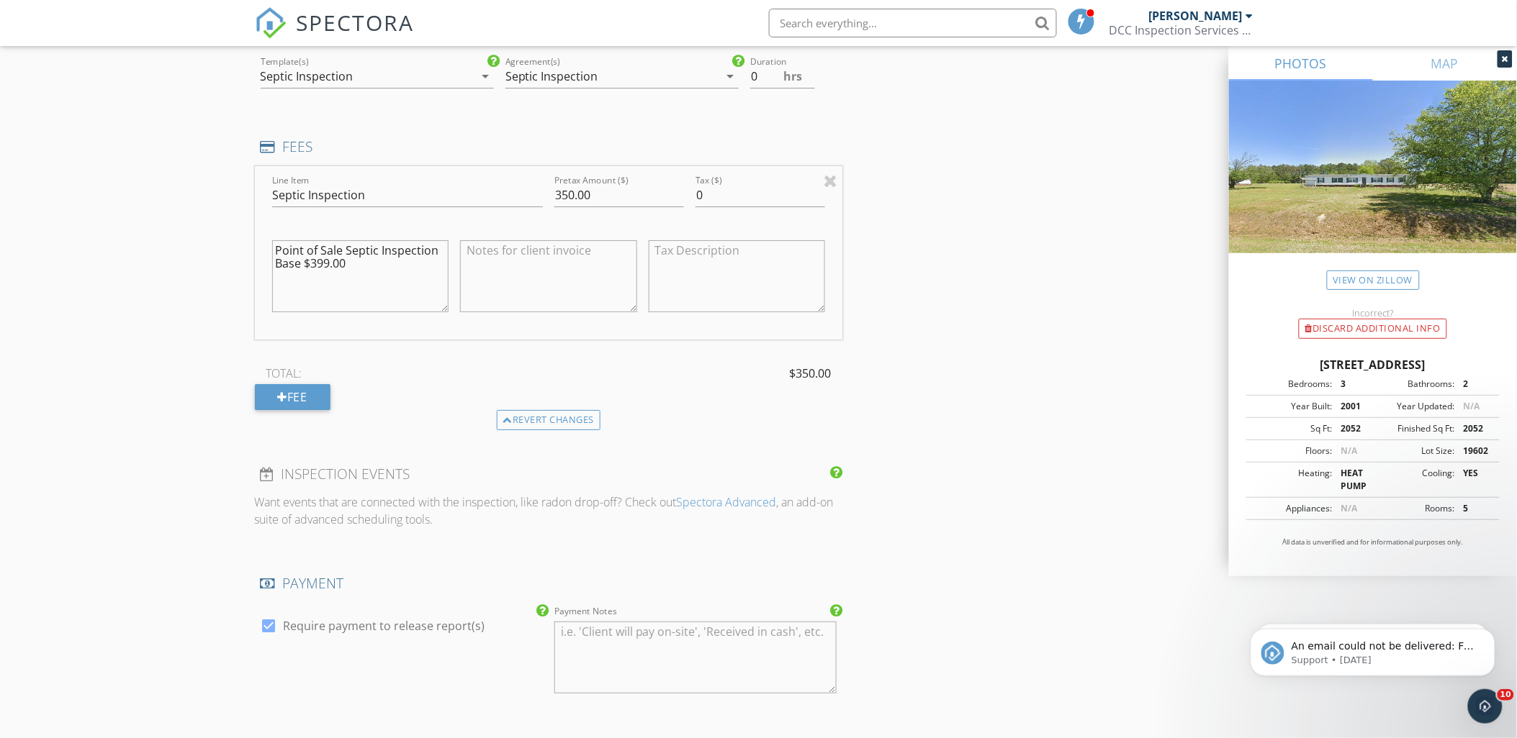
scroll to position [1731, 0]
type textarea "Point of Sale Septic Inspection Base $399.00"
click at [510, 247] on textarea at bounding box center [548, 276] width 177 height 72
type textarea "discount APPLIED -50.00"
click at [738, 403] on div "TOTAL: $350.00 Fee" at bounding box center [549, 386] width 588 height 48
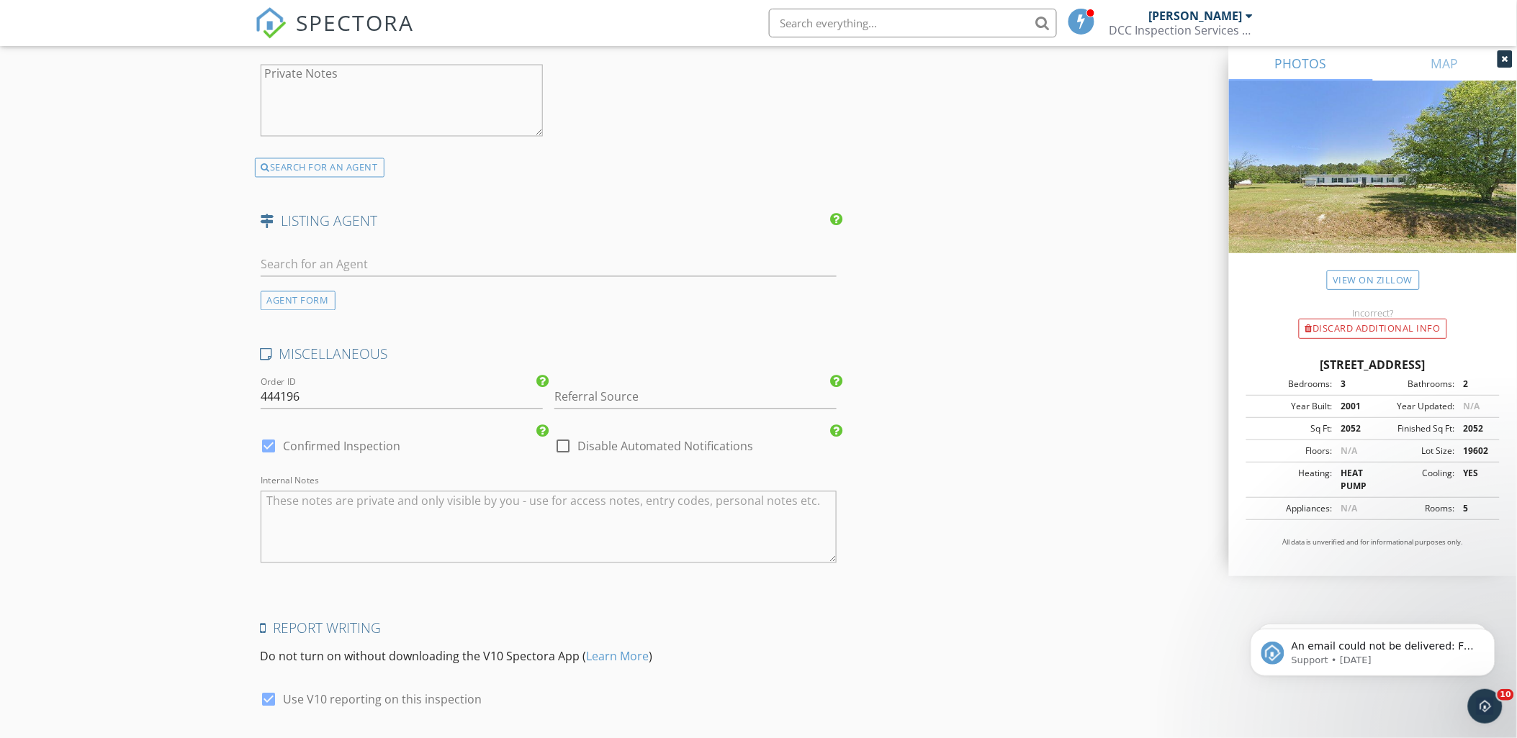
scroll to position [2836, 0]
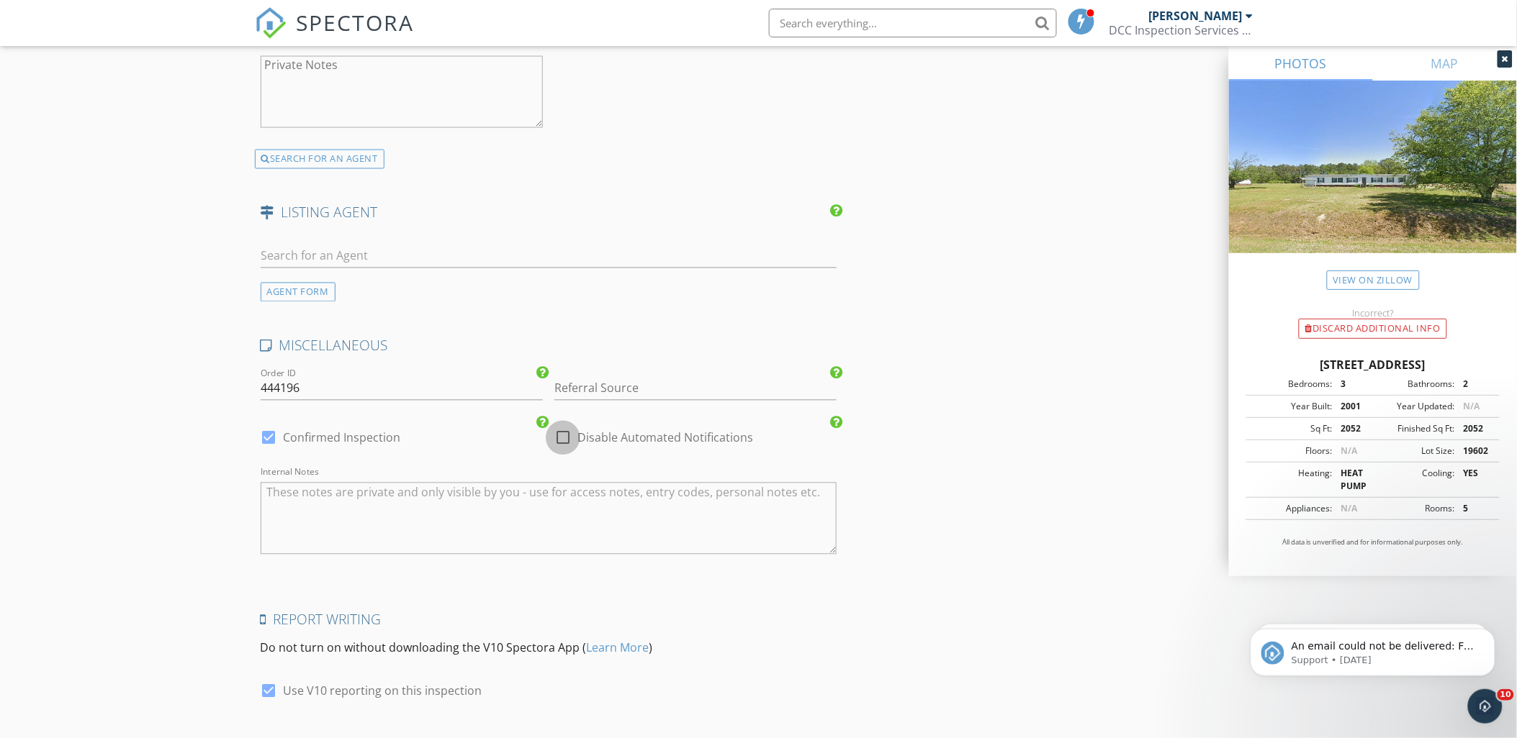
click at [556, 443] on div at bounding box center [563, 438] width 24 height 24
checkbox input "true"
click at [581, 391] on input "Referral Source" at bounding box center [695, 389] width 282 height 24
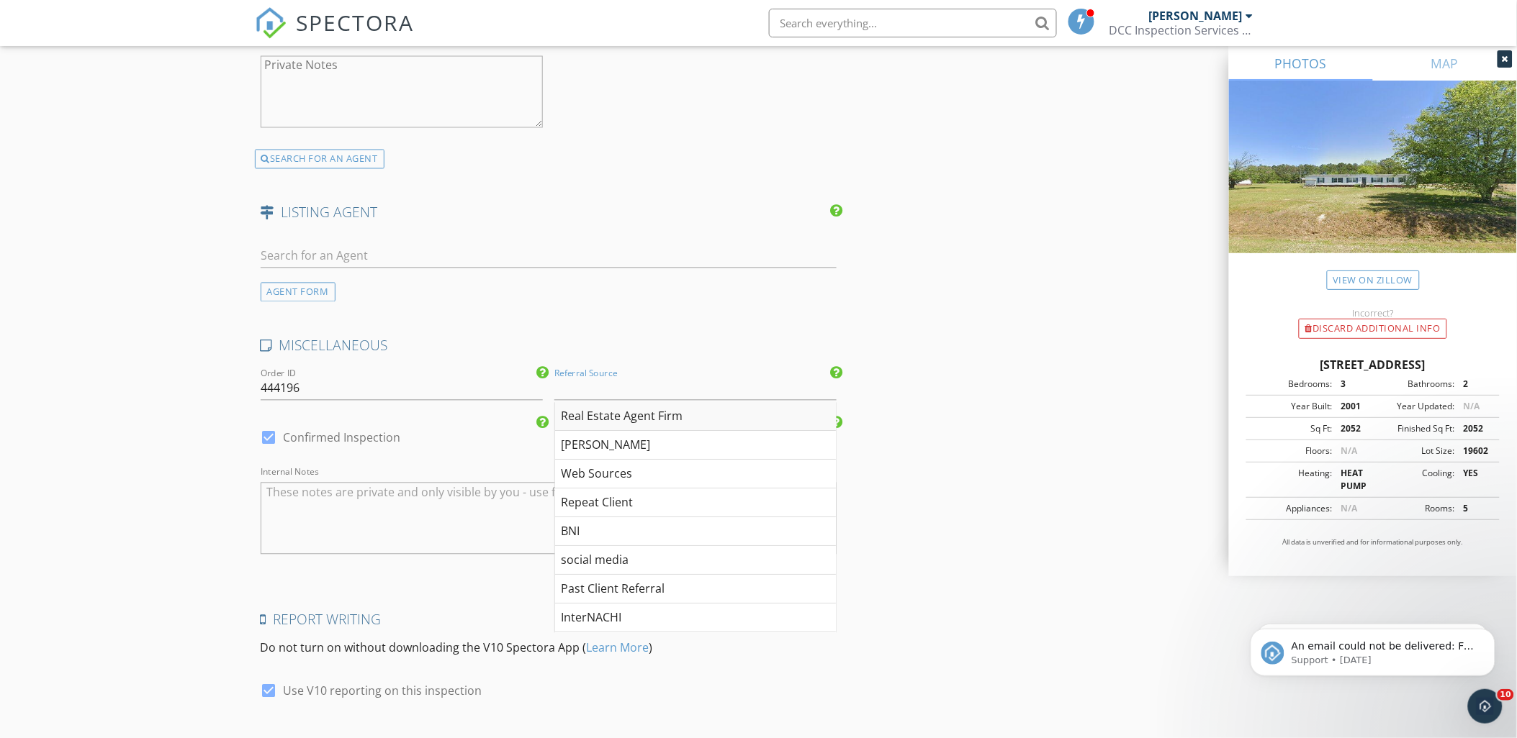
click at [616, 419] on div "Real Estate Agent Firm" at bounding box center [695, 417] width 281 height 29
type input "Real Estate Agent Firm"
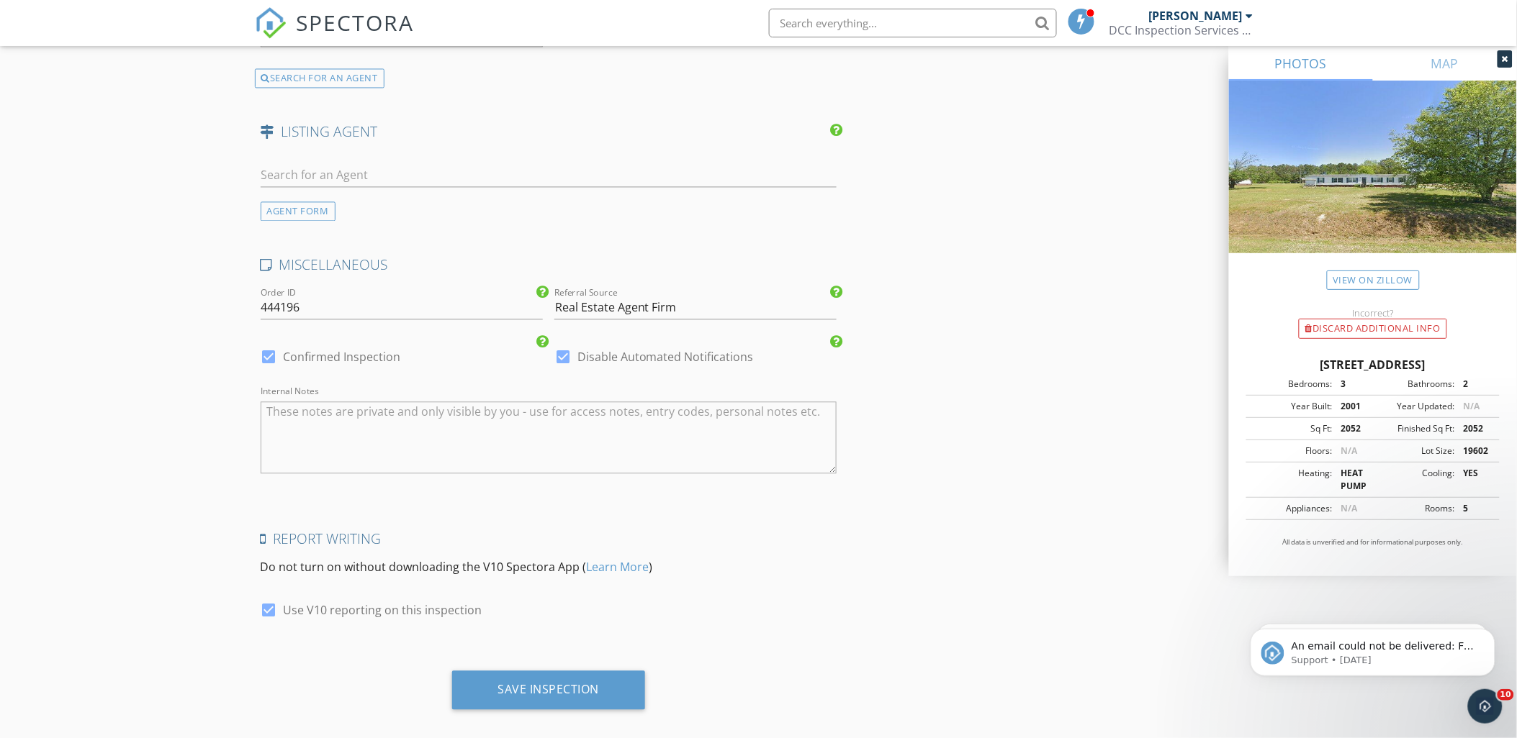
scroll to position [2934, 0]
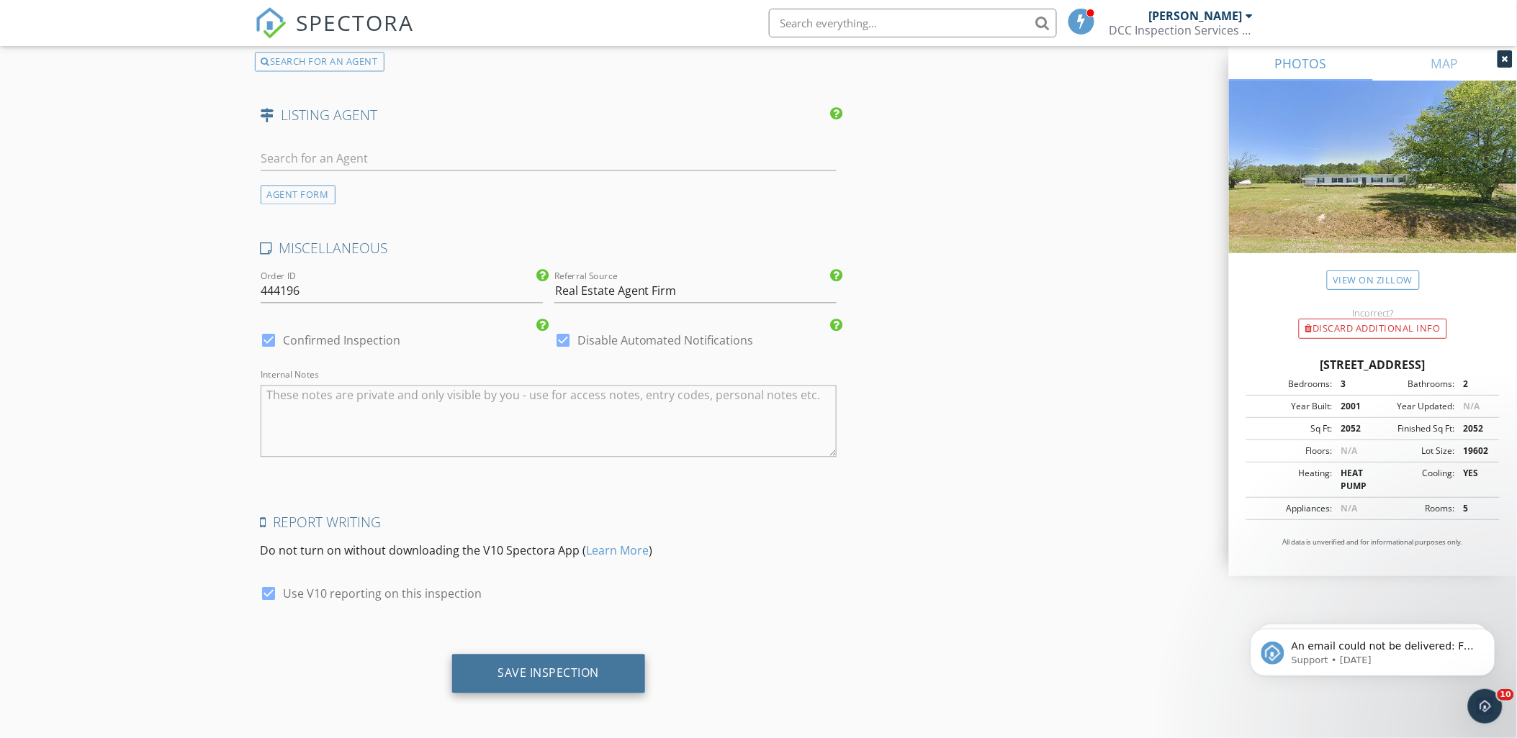
click at [541, 672] on div "Save Inspection" at bounding box center [548, 673] width 101 height 14
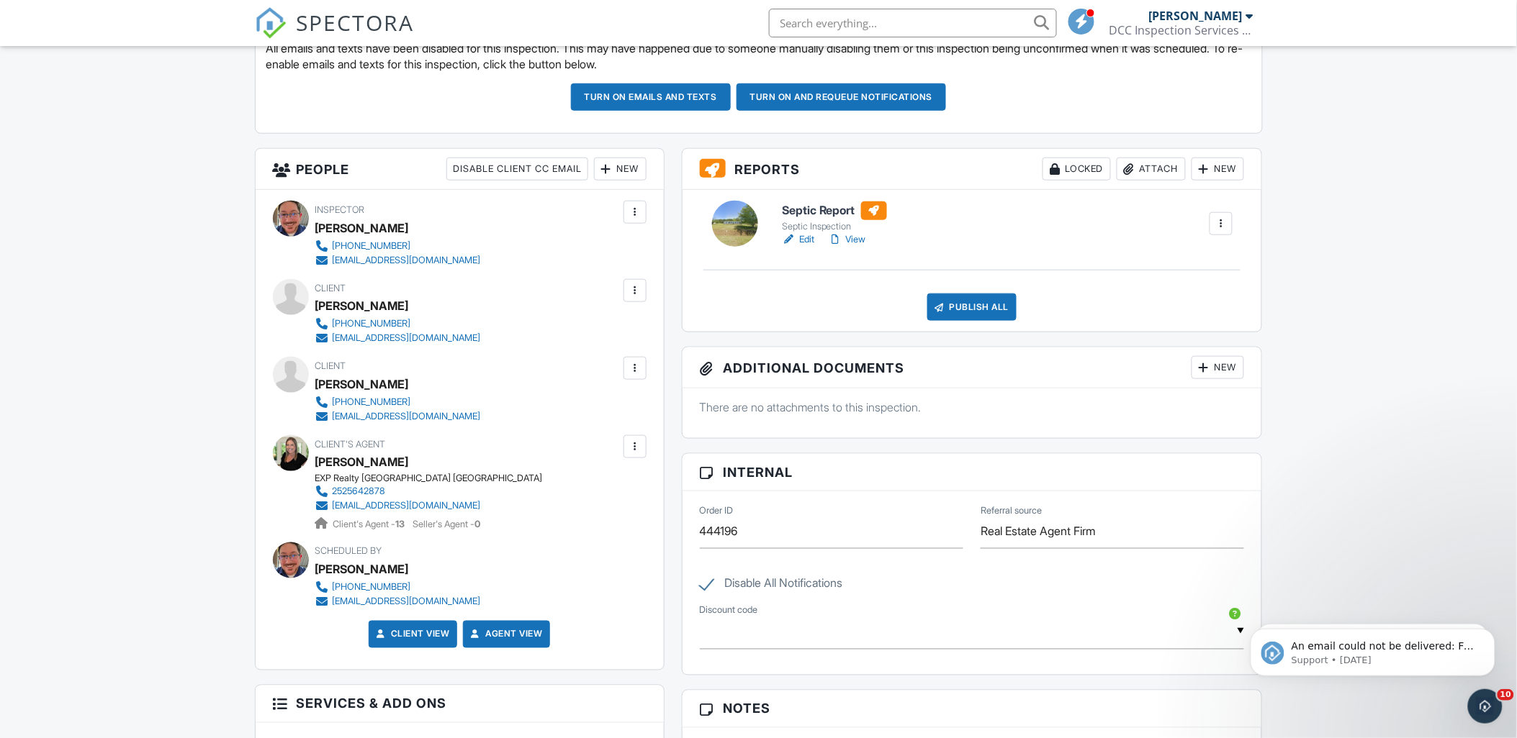
scroll to position [421, 0]
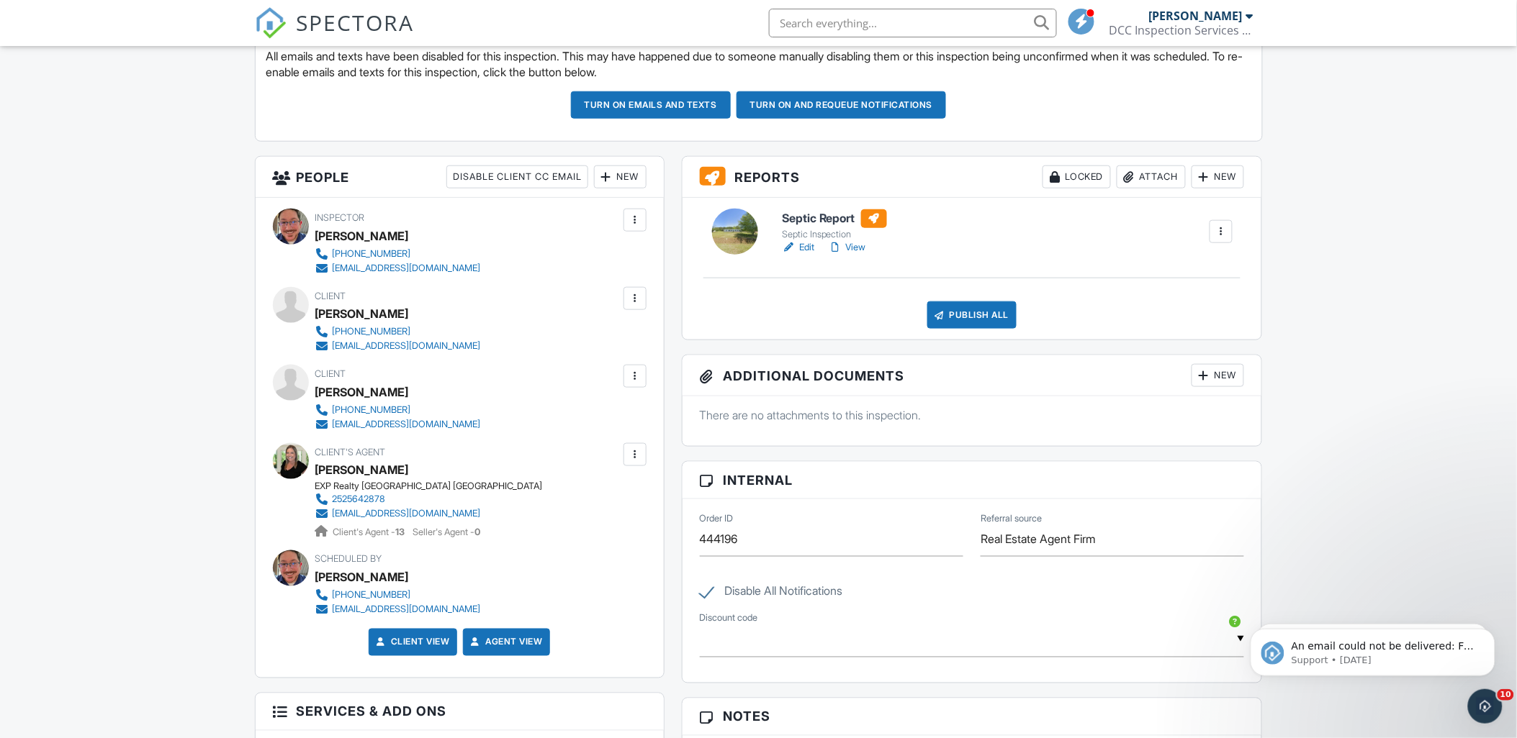
click at [821, 217] on h6 "Septic Report" at bounding box center [834, 218] width 105 height 19
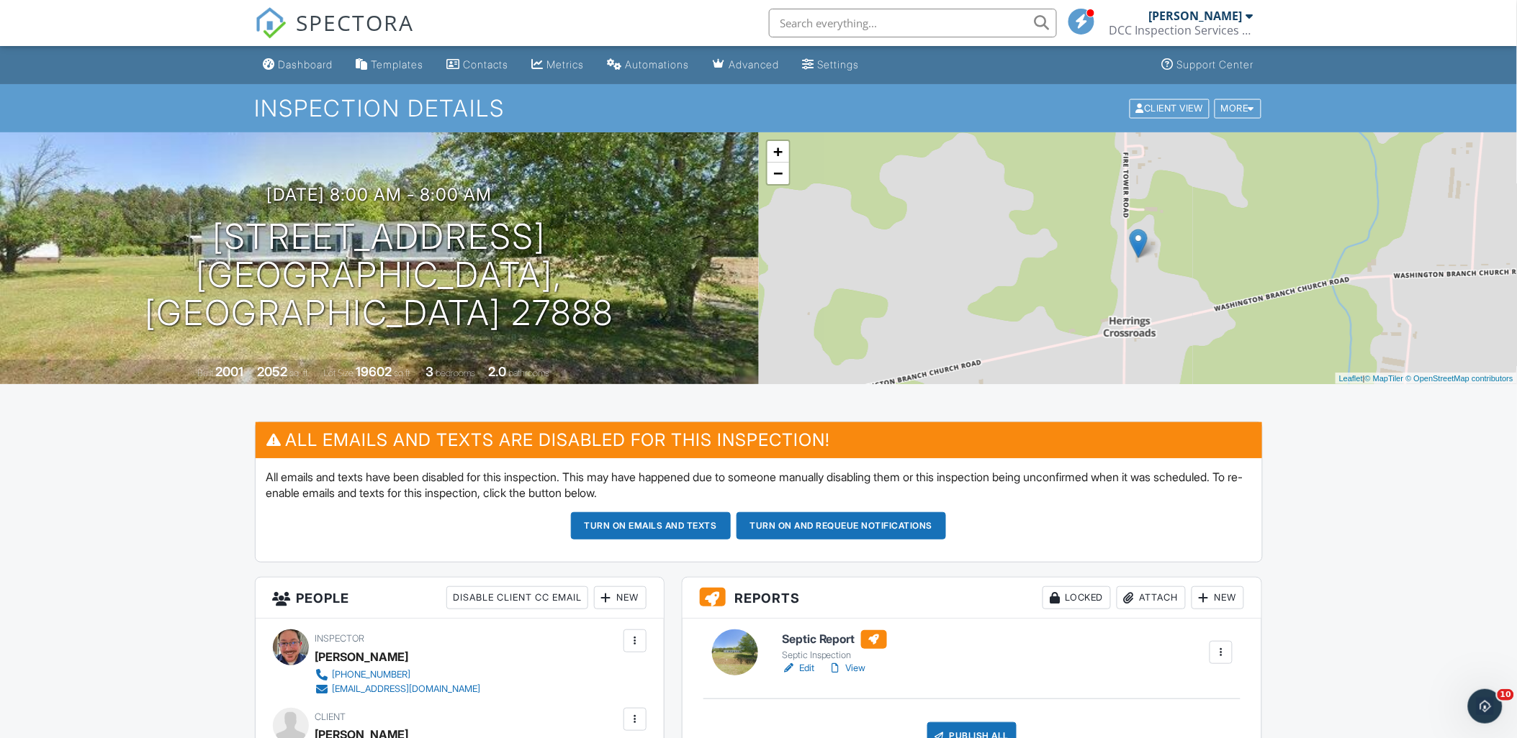
click at [816, 638] on h6 "Septic Report" at bounding box center [834, 640] width 105 height 19
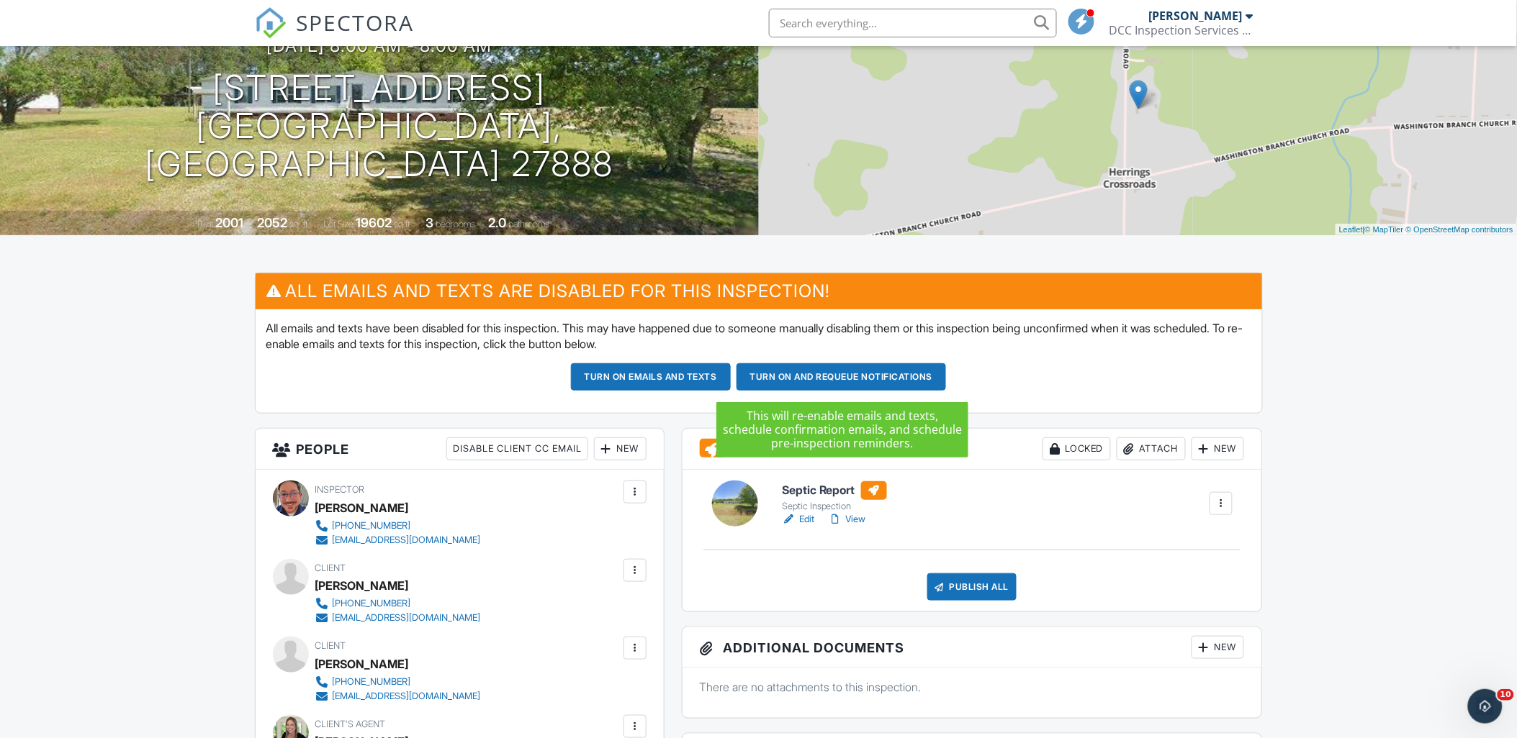
click at [810, 384] on button "Turn on and Requeue Notifications" at bounding box center [841, 376] width 210 height 27
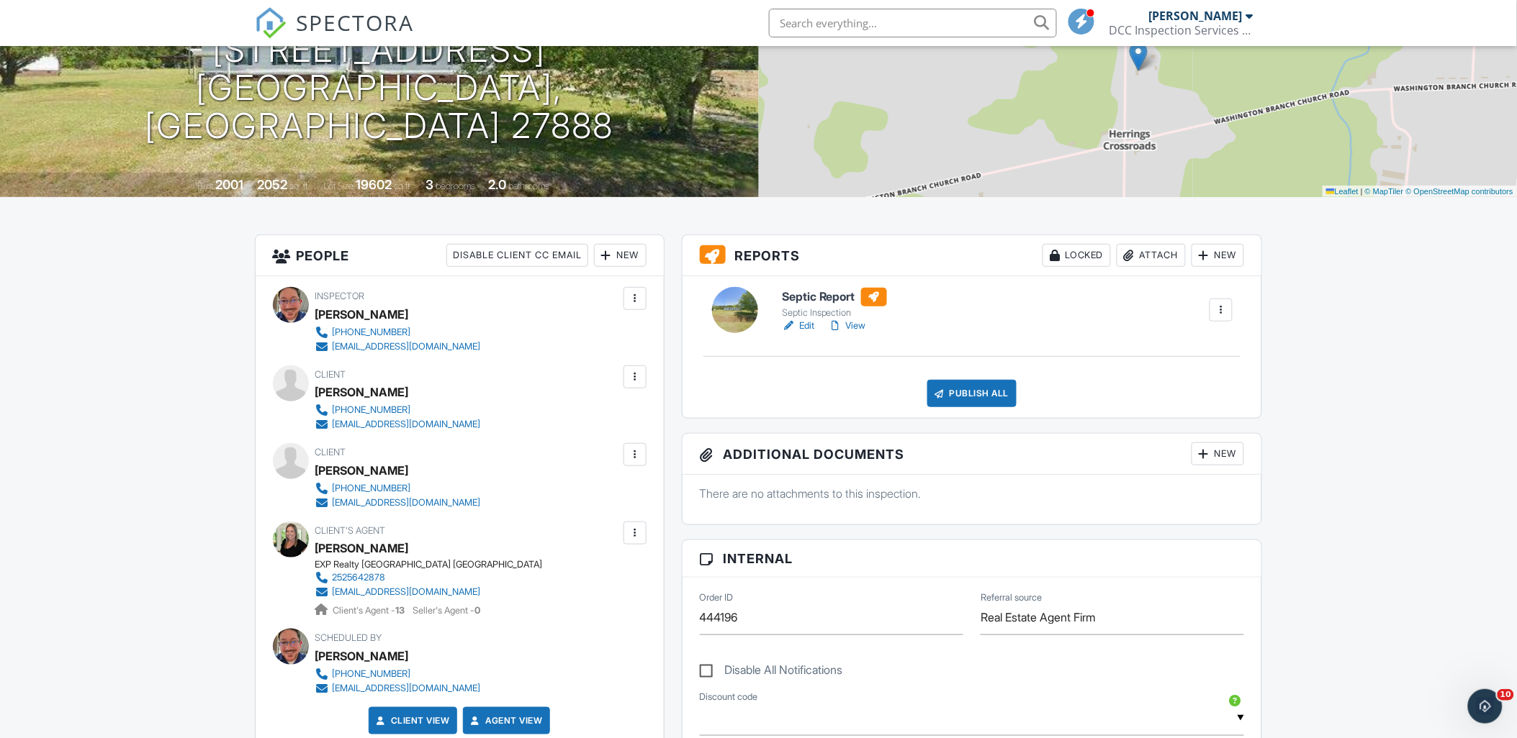
scroll to position [181, 0]
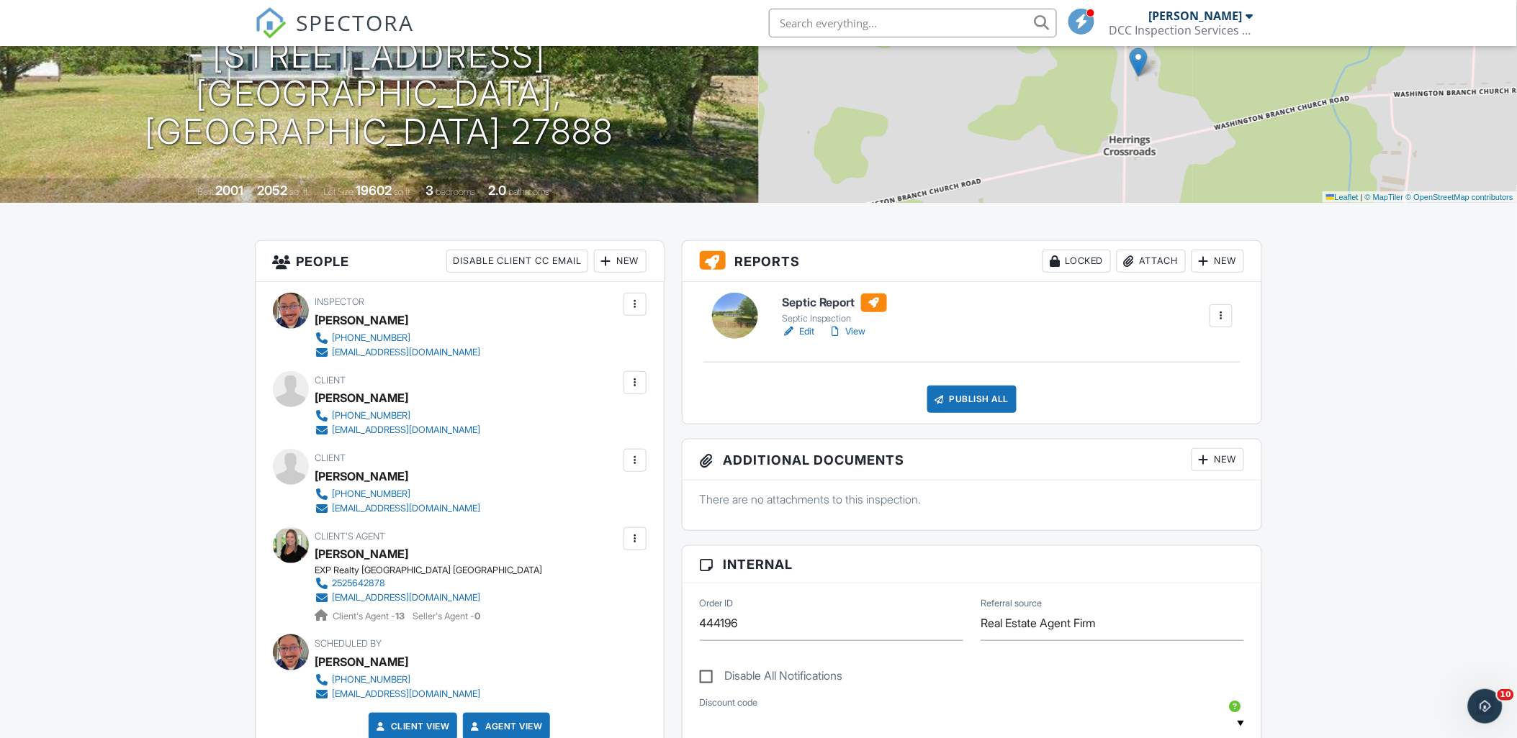
click at [805, 304] on h6 "Septic Report" at bounding box center [834, 303] width 105 height 19
